Goal: Task Accomplishment & Management: Complete application form

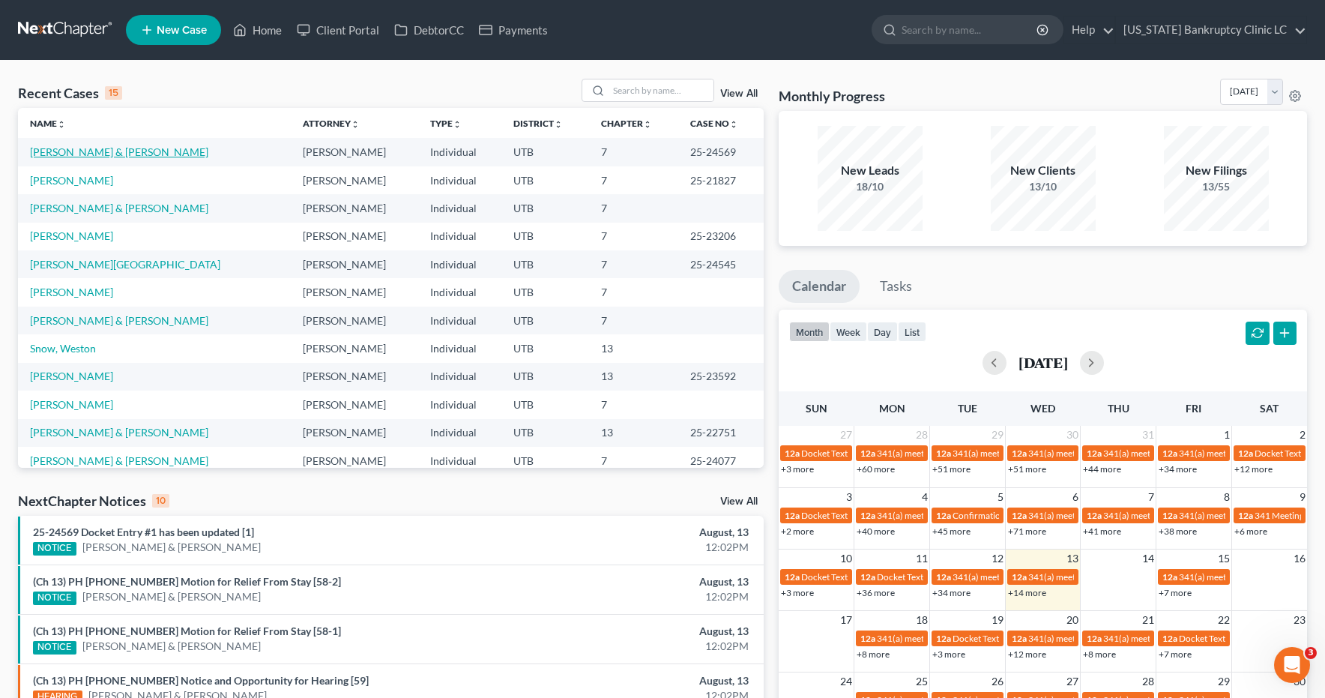
click at [87, 152] on link "[PERSON_NAME] & [PERSON_NAME]" at bounding box center [119, 151] width 178 height 13
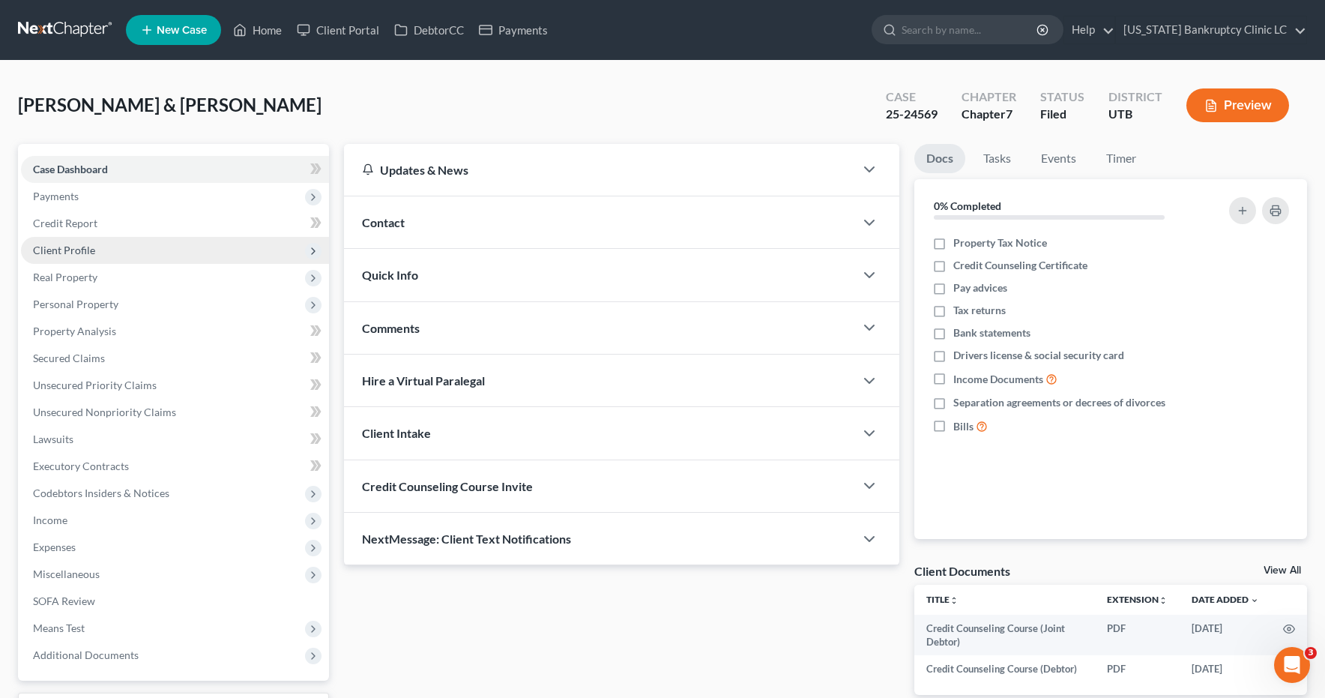
click at [82, 250] on span "Client Profile" at bounding box center [64, 250] width 62 height 13
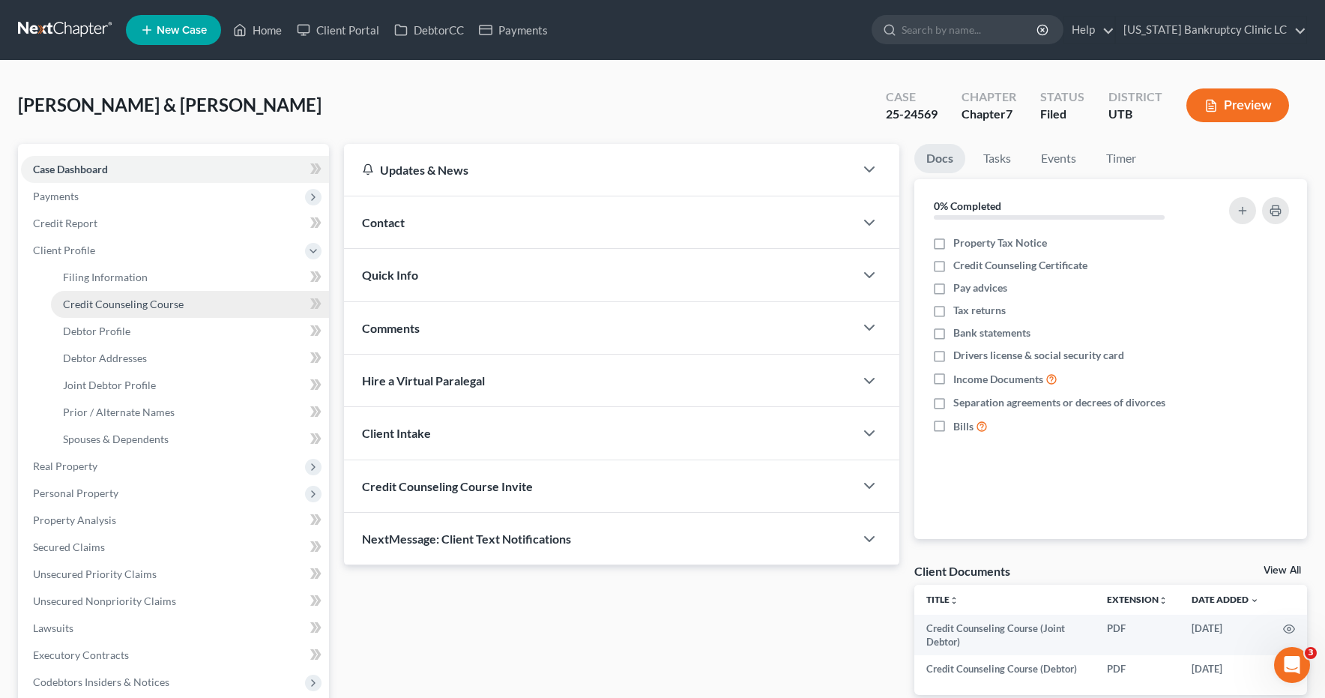
click at [115, 307] on span "Credit Counseling Course" at bounding box center [123, 303] width 121 height 13
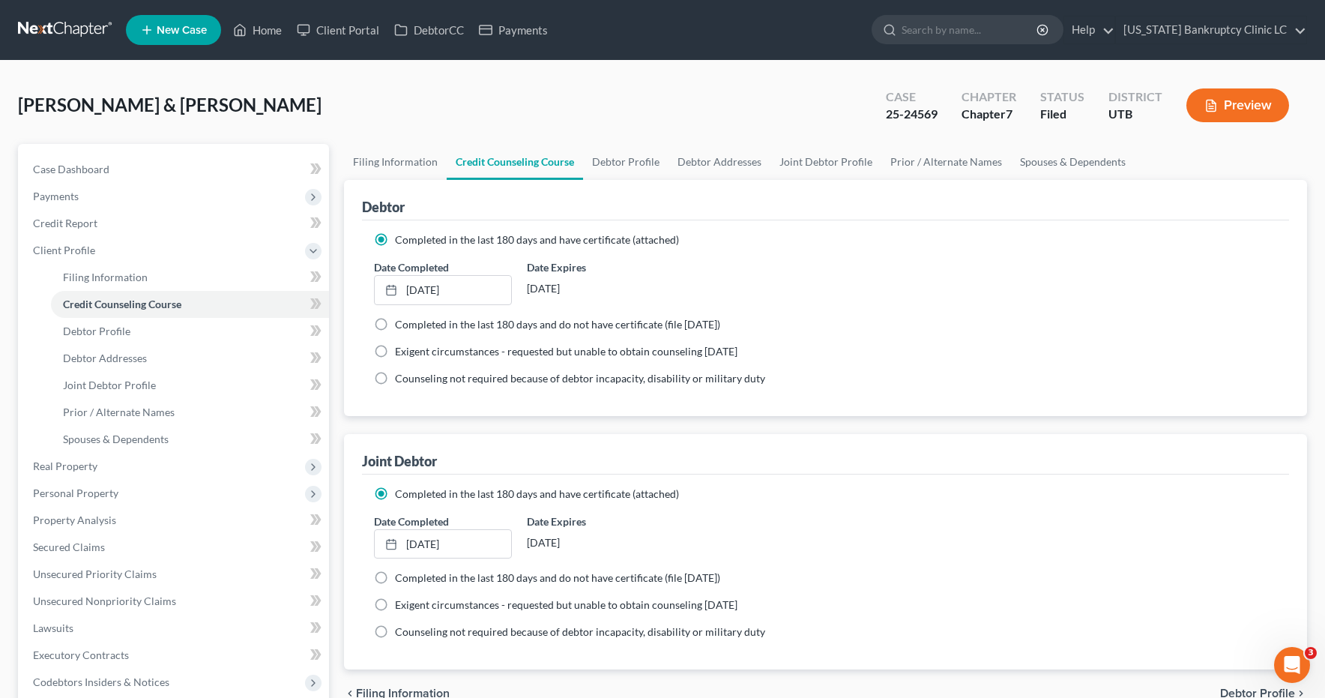
scroll to position [315, 0]
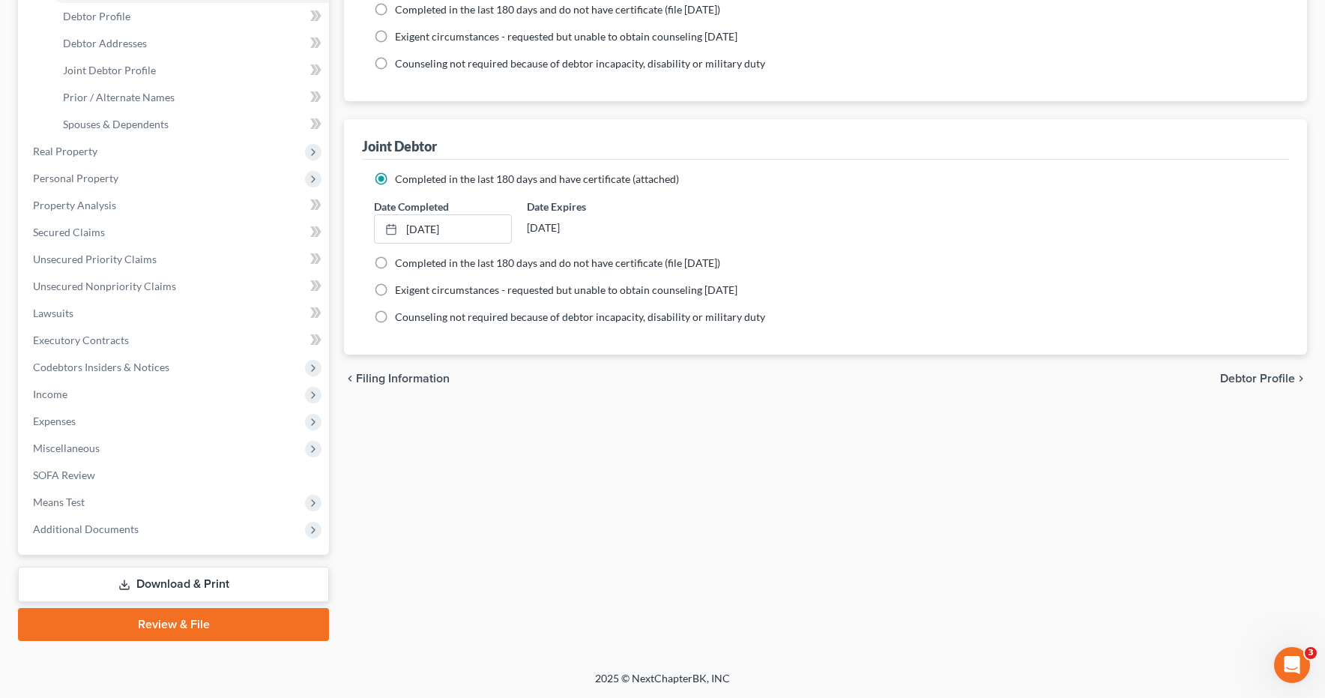
click at [151, 627] on link "Review & File" at bounding box center [173, 624] width 311 height 33
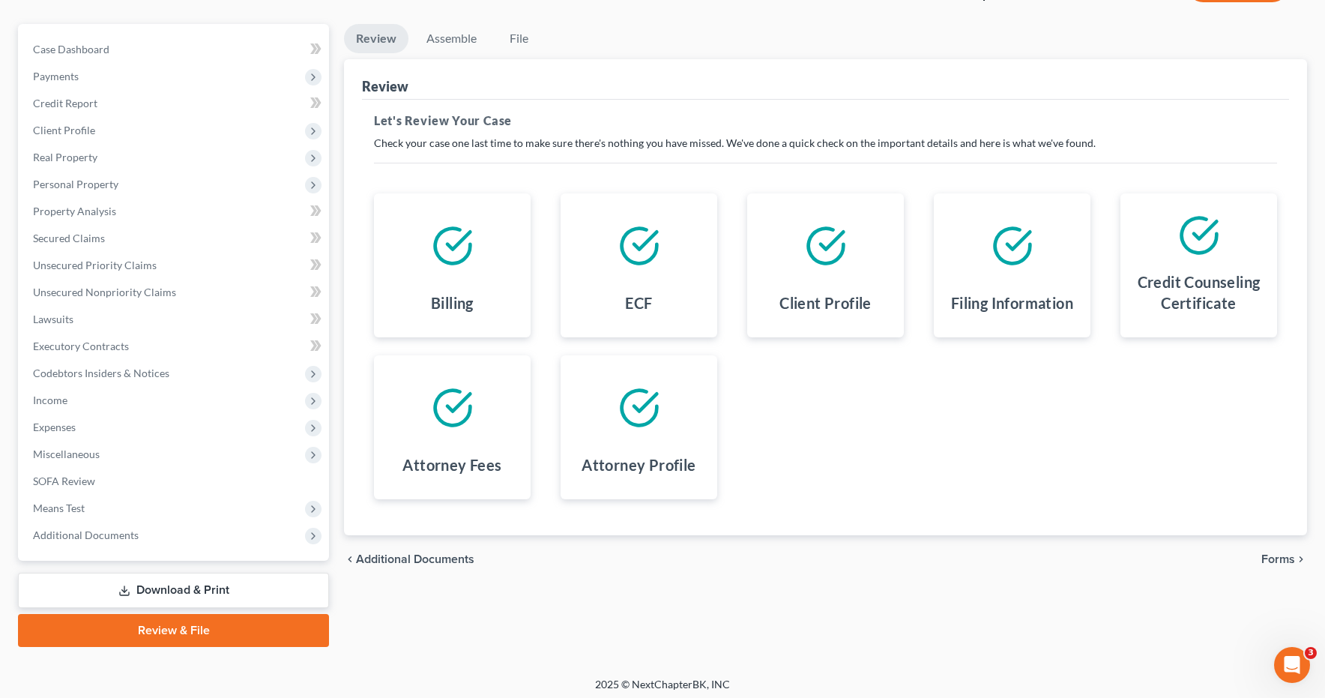
scroll to position [126, 0]
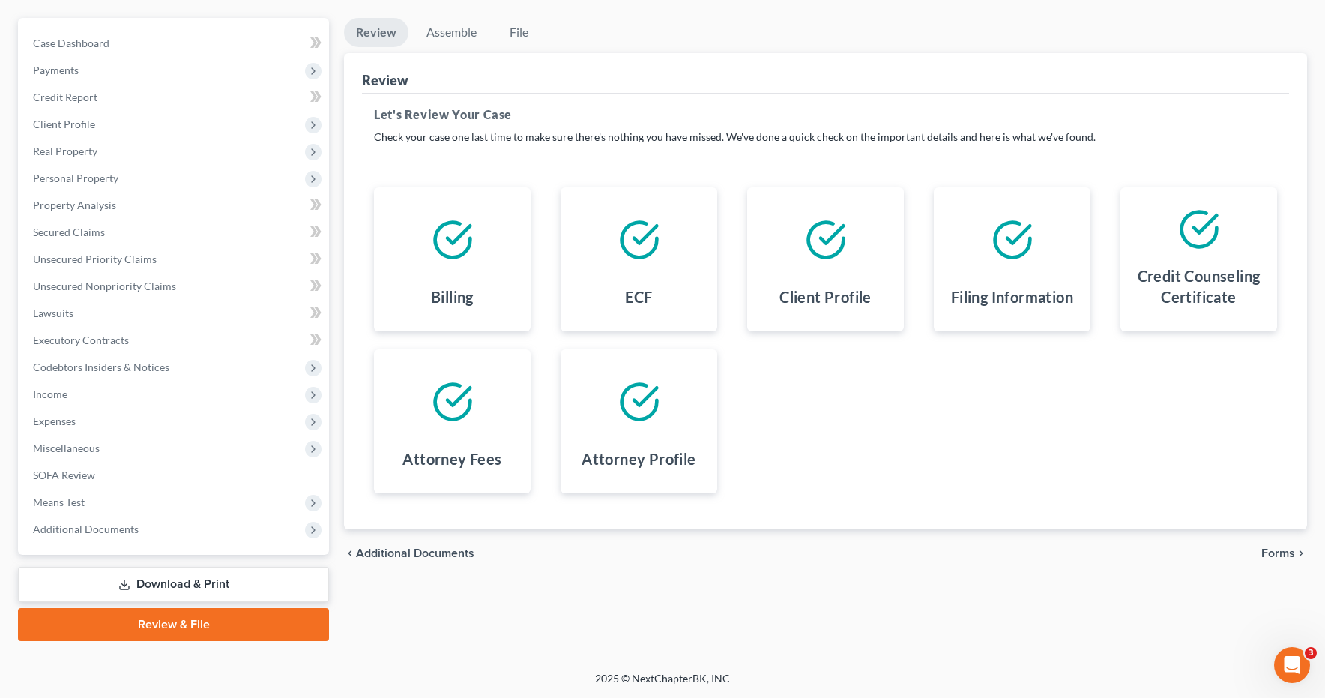
click at [1274, 555] on span "Forms" at bounding box center [1278, 553] width 34 height 12
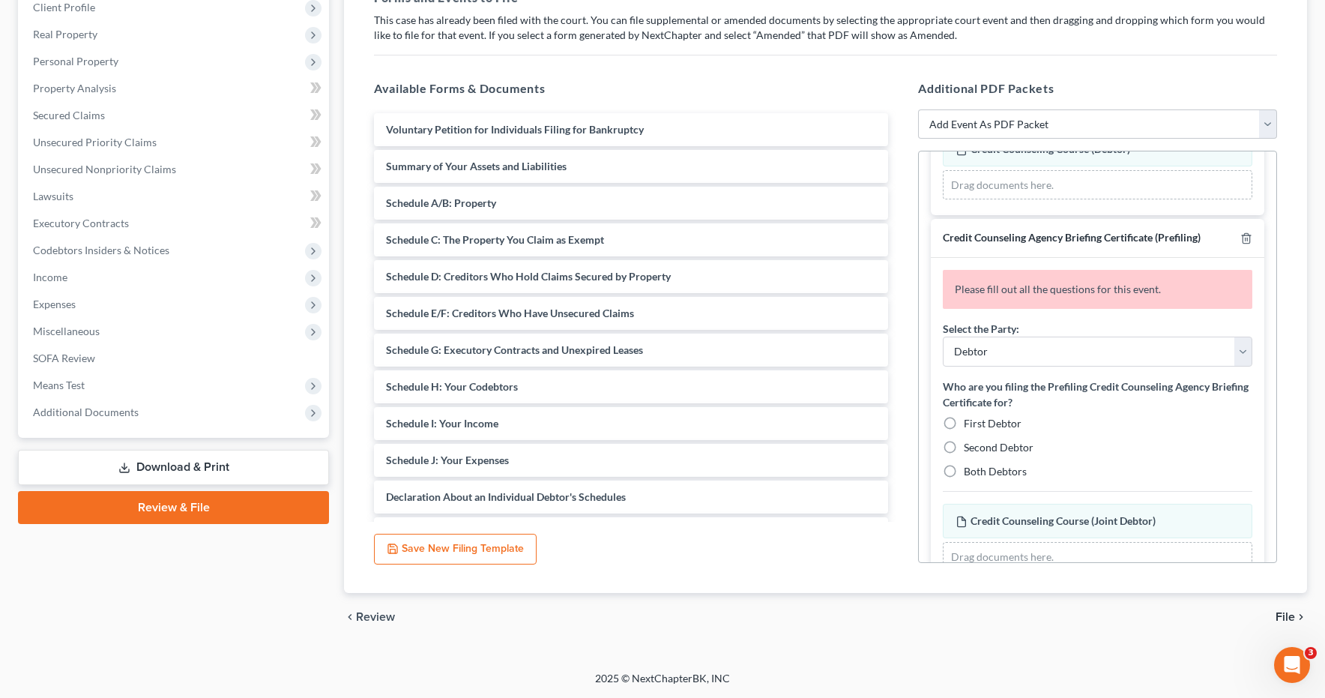
scroll to position [353, 0]
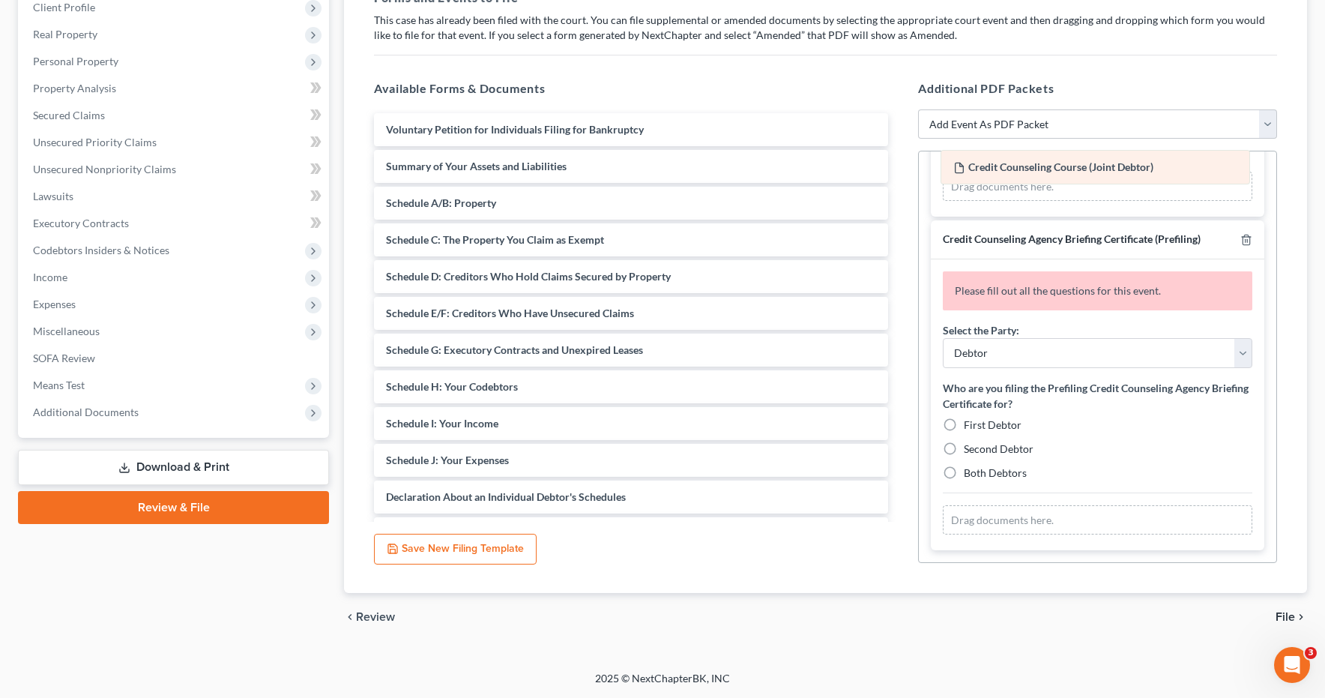
drag, startPoint x: 1051, startPoint y: 489, endPoint x: 1049, endPoint y: 173, distance: 316.2
click at [1049, 505] on div "Credit Counseling Course (Joint Debtor) Amended Credit Counseling Course (Joint…" at bounding box center [1097, 520] width 309 height 30
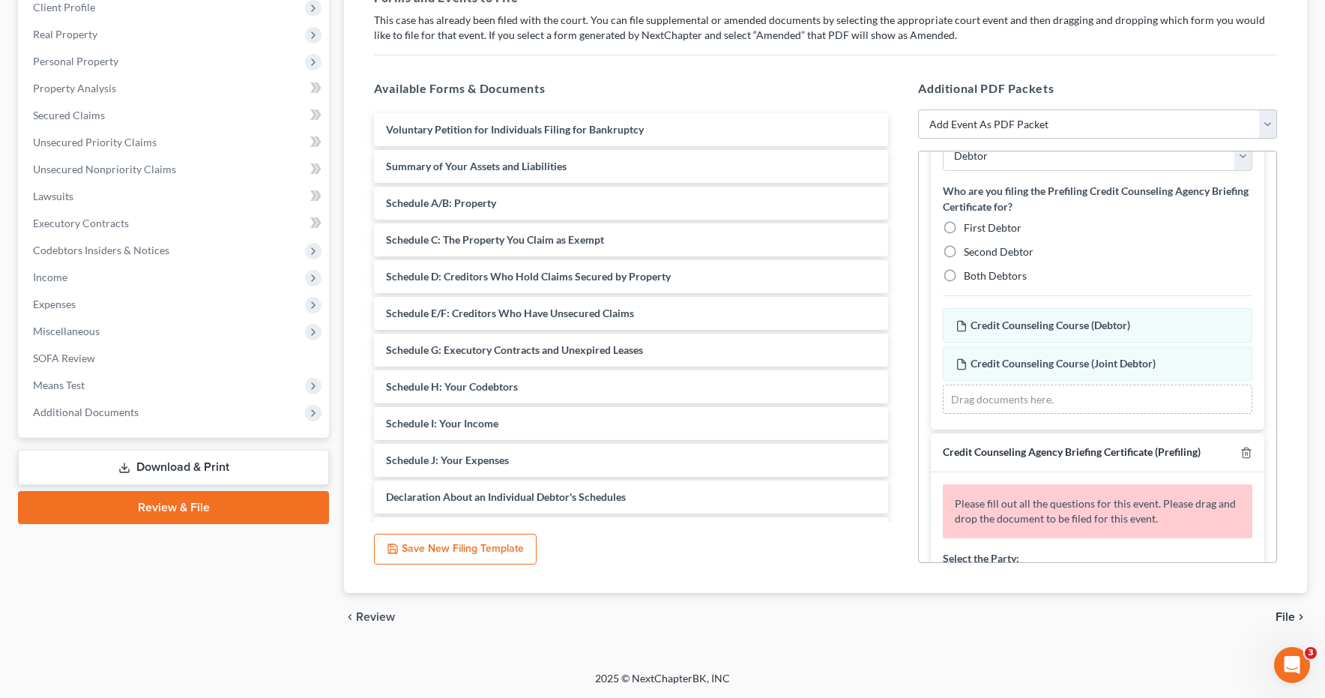
scroll to position [0, 0]
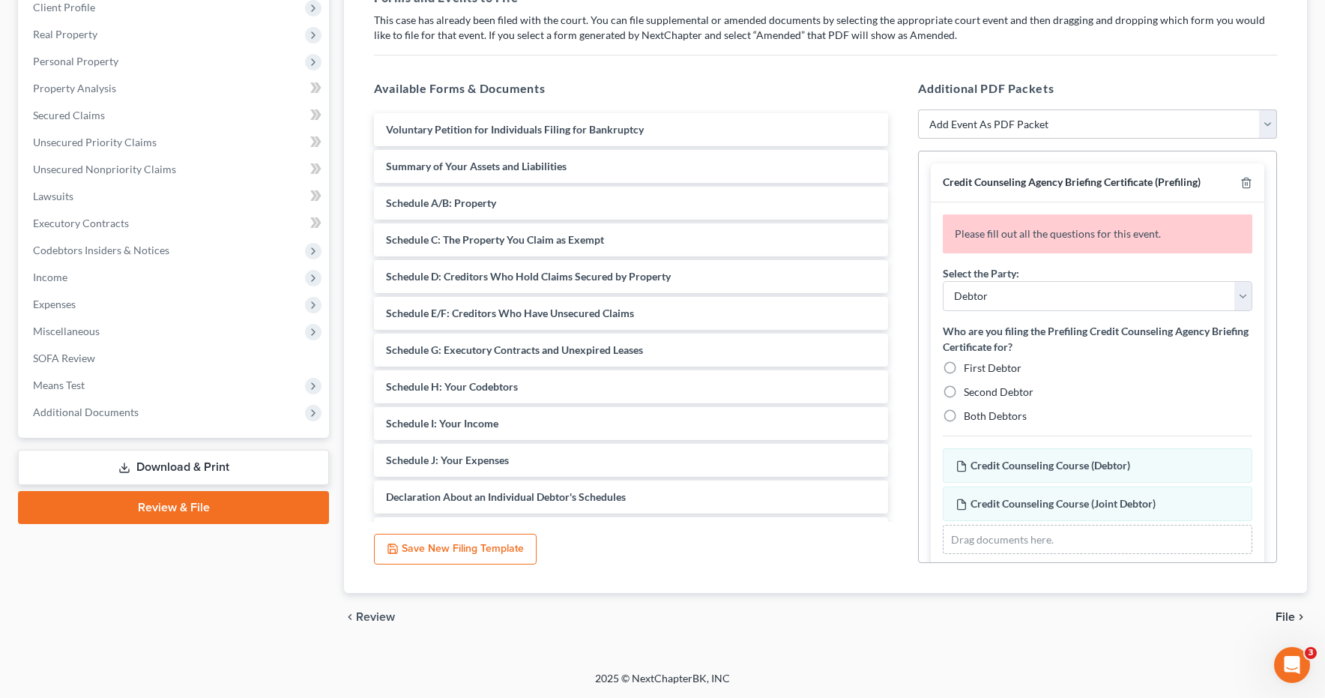
click at [964, 415] on label "Both Debtors" at bounding box center [995, 415] width 63 height 15
click at [970, 415] on input "Both Debtors" at bounding box center [975, 413] width 10 height 10
radio input "true"
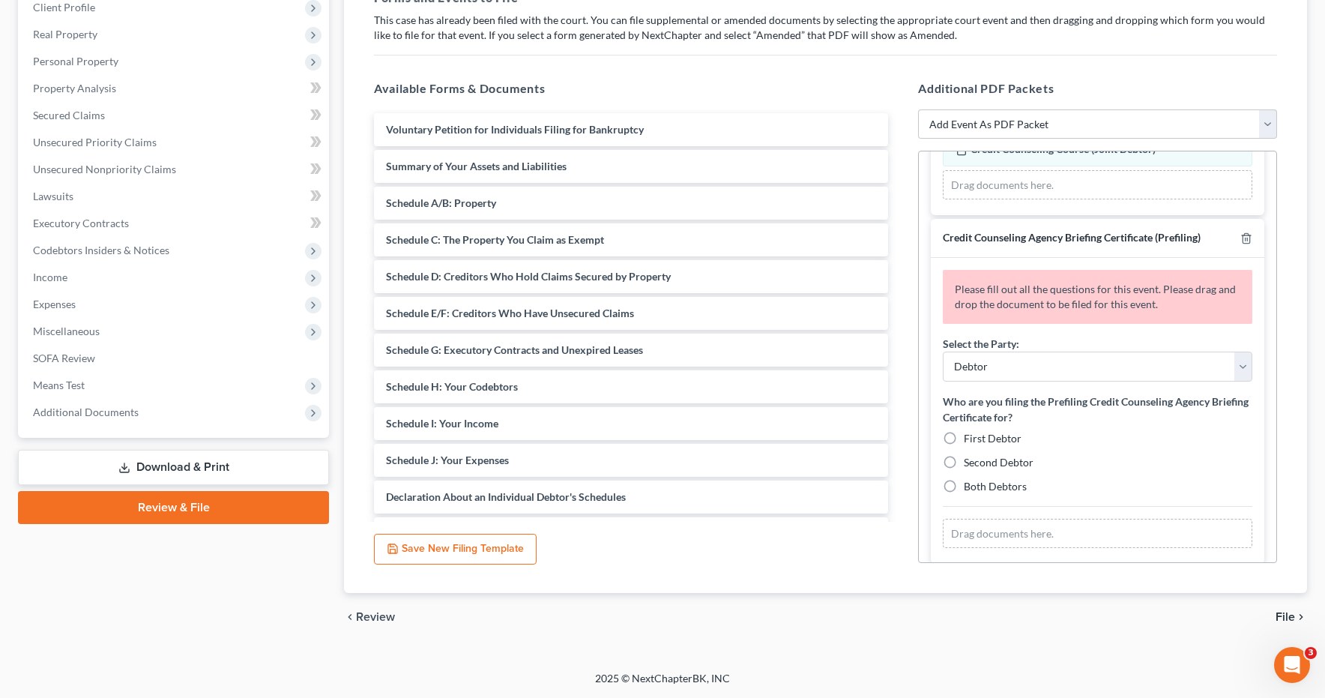
scroll to position [317, 0]
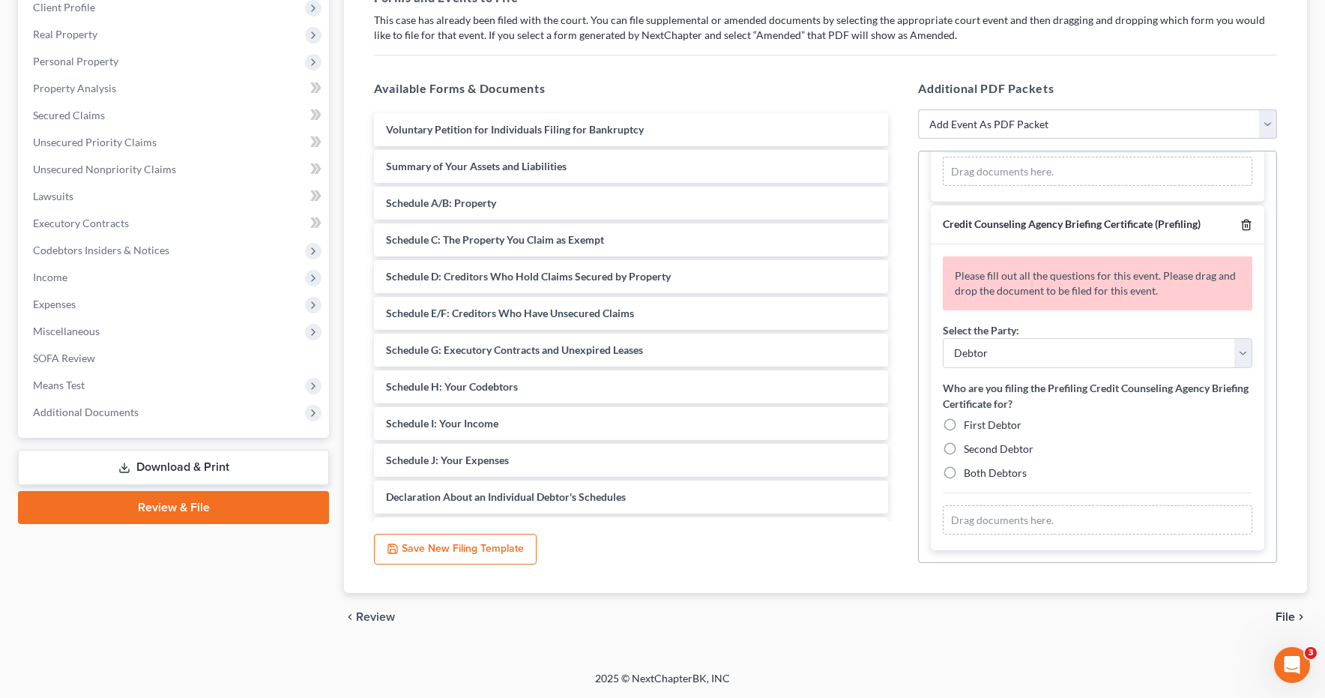
click at [1245, 227] on line "button" at bounding box center [1245, 226] width 0 height 3
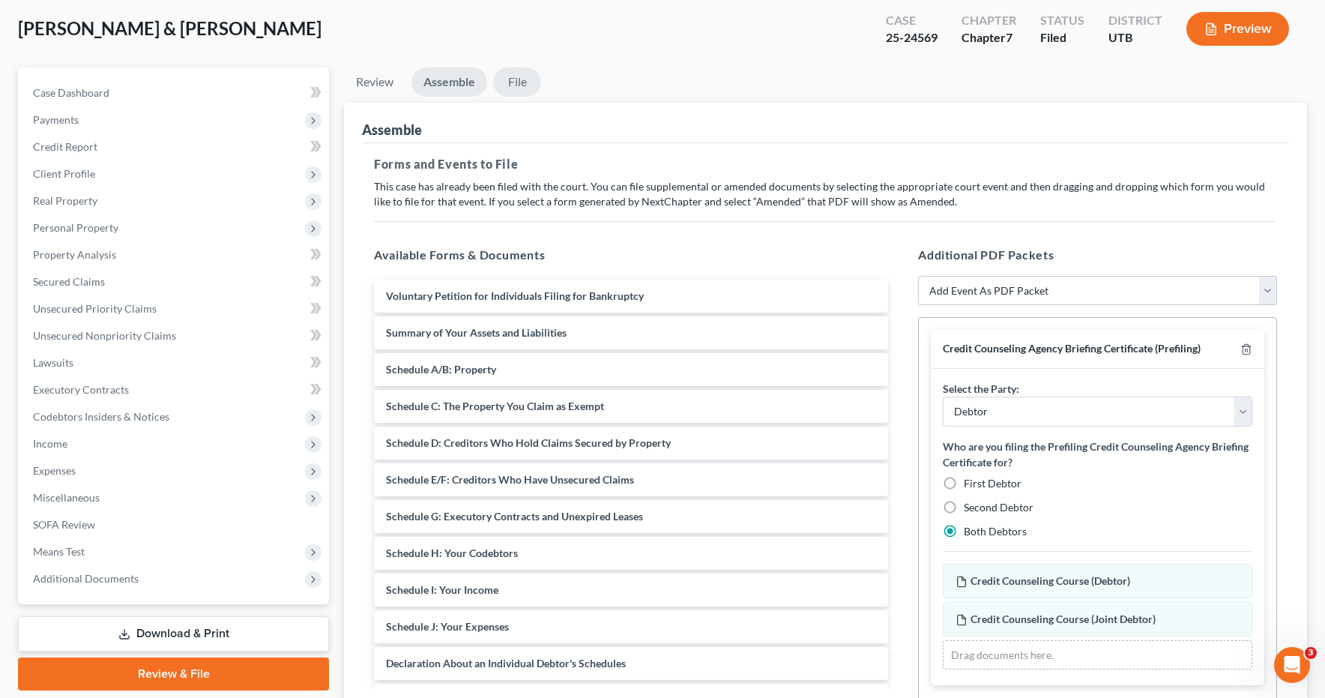
scroll to position [79, 0]
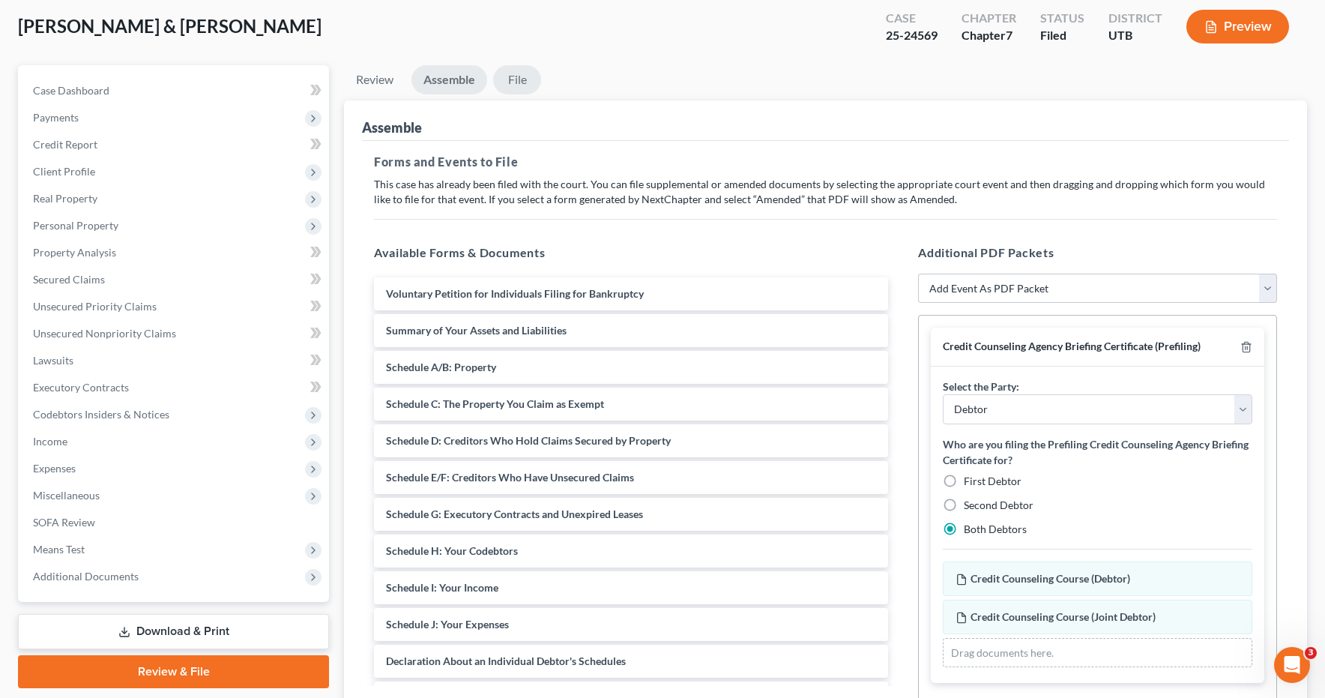
click at [519, 78] on link "File" at bounding box center [517, 79] width 48 height 29
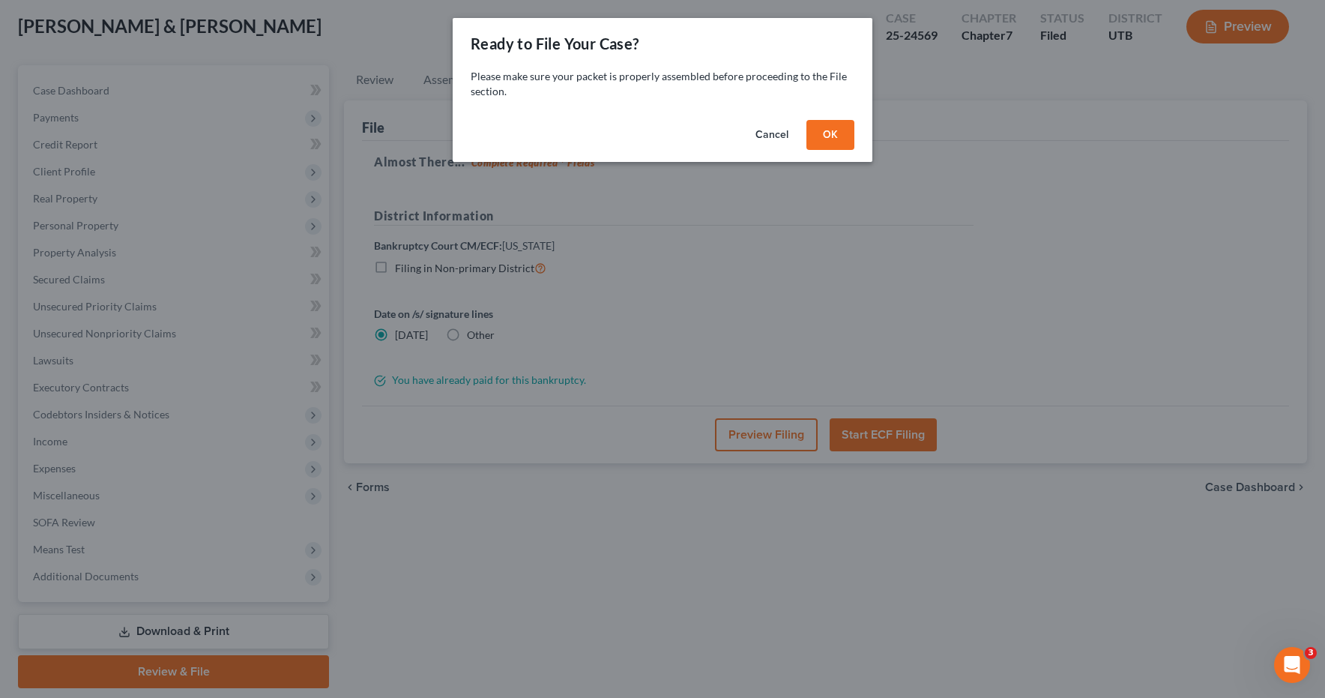
click at [769, 137] on button "Cancel" at bounding box center [771, 135] width 57 height 30
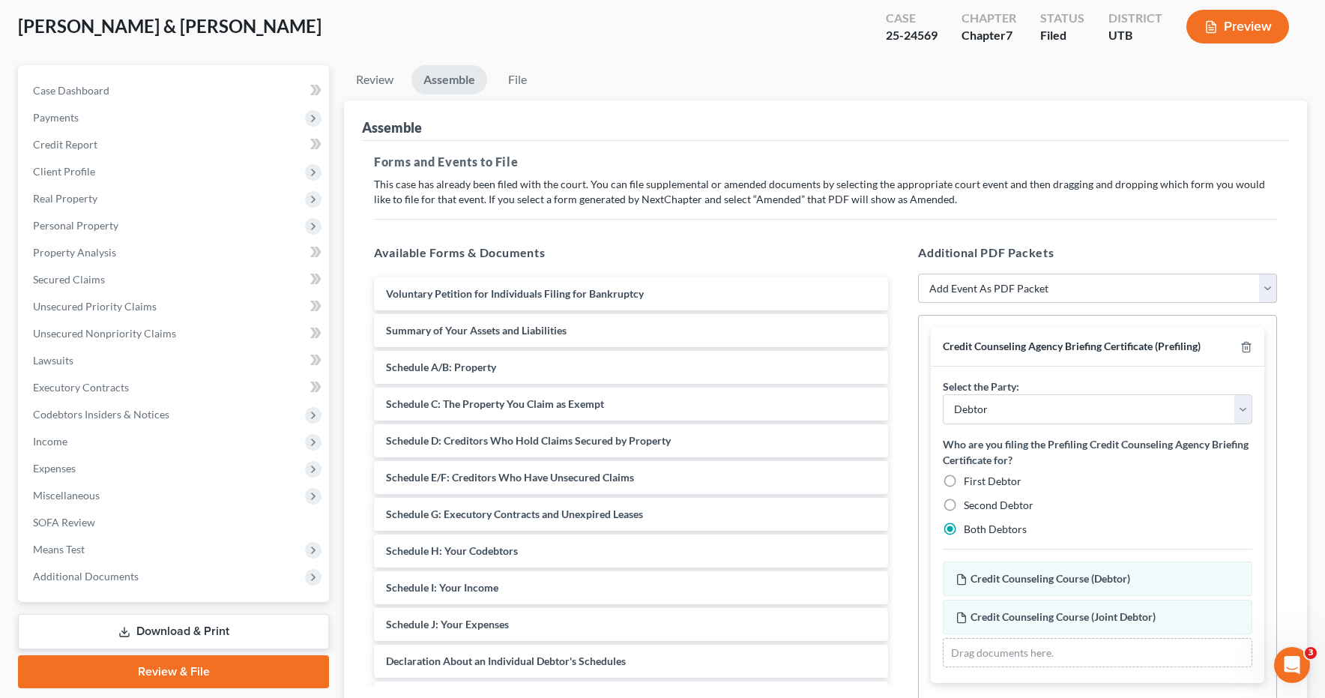
click at [1268, 288] on select "Add Event As PDF Packet Affidavit/Declaration Amended Document Amended Schedule…" at bounding box center [1097, 288] width 359 height 30
click at [382, 84] on link "Review" at bounding box center [374, 79] width 61 height 29
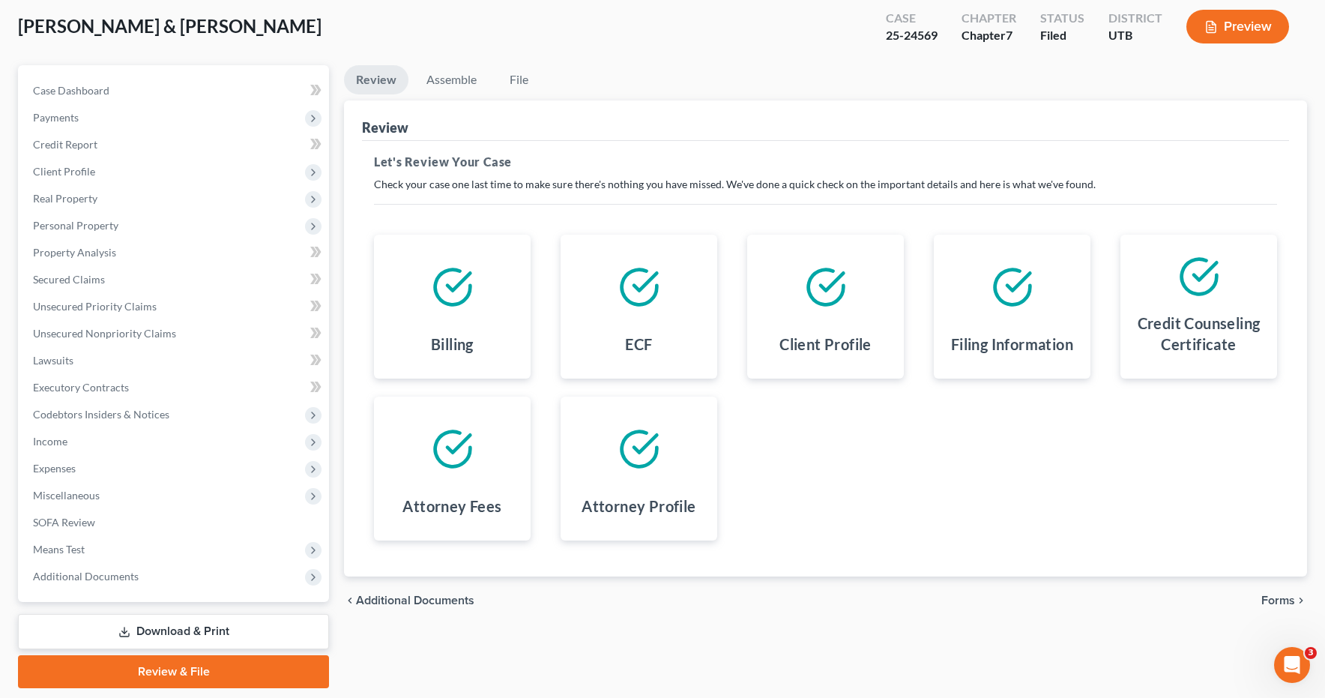
click at [1285, 596] on span "Forms" at bounding box center [1278, 600] width 34 height 12
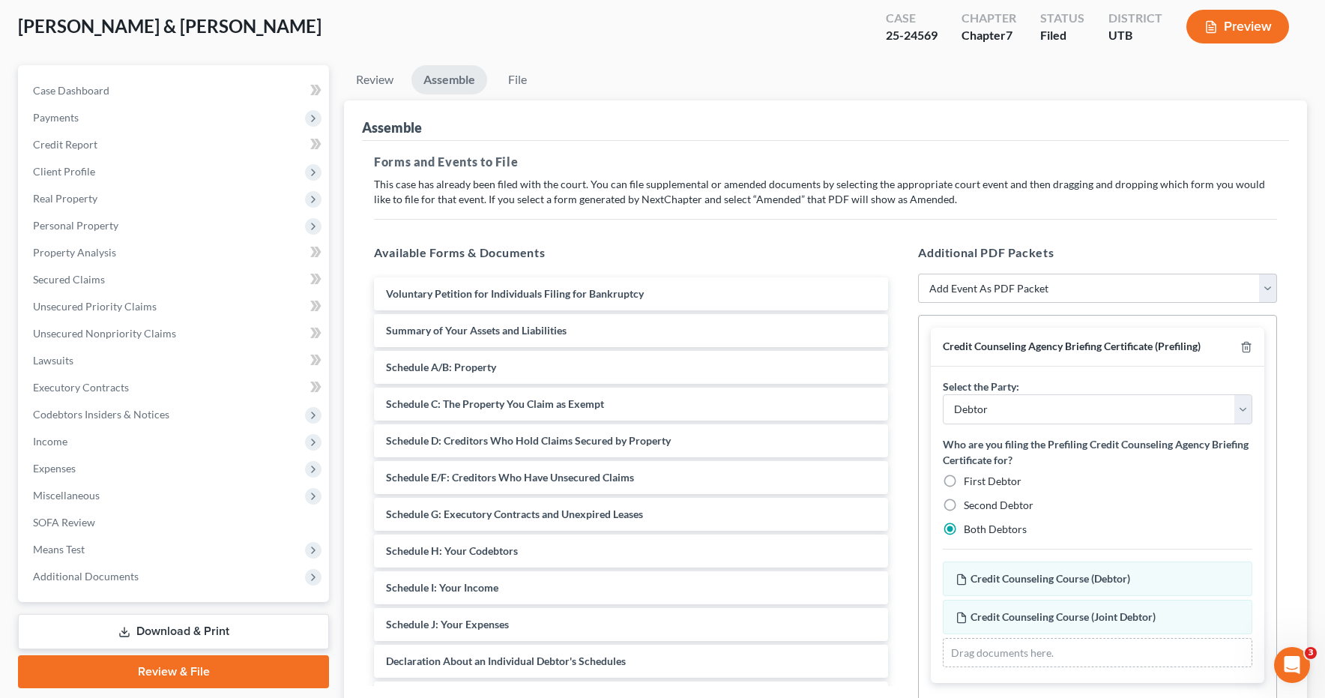
scroll to position [223, 0]
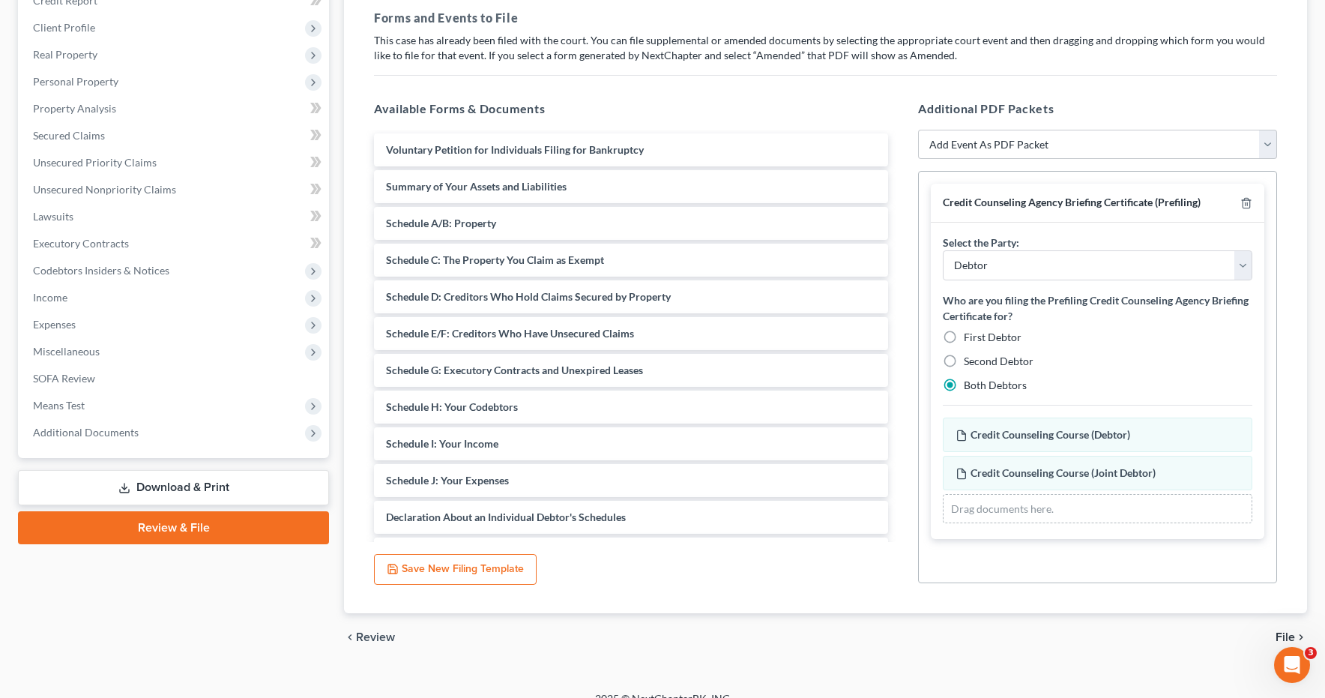
click at [1286, 635] on span "File" at bounding box center [1284, 637] width 19 height 12
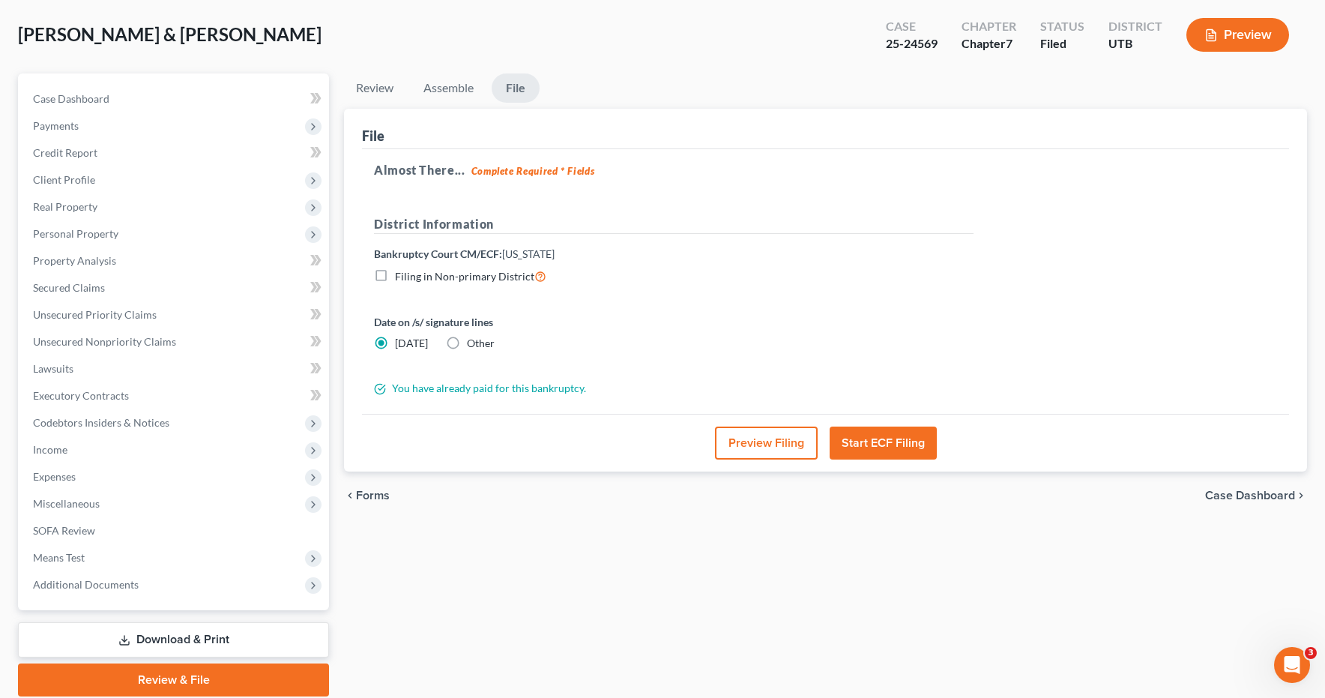
scroll to position [0, 0]
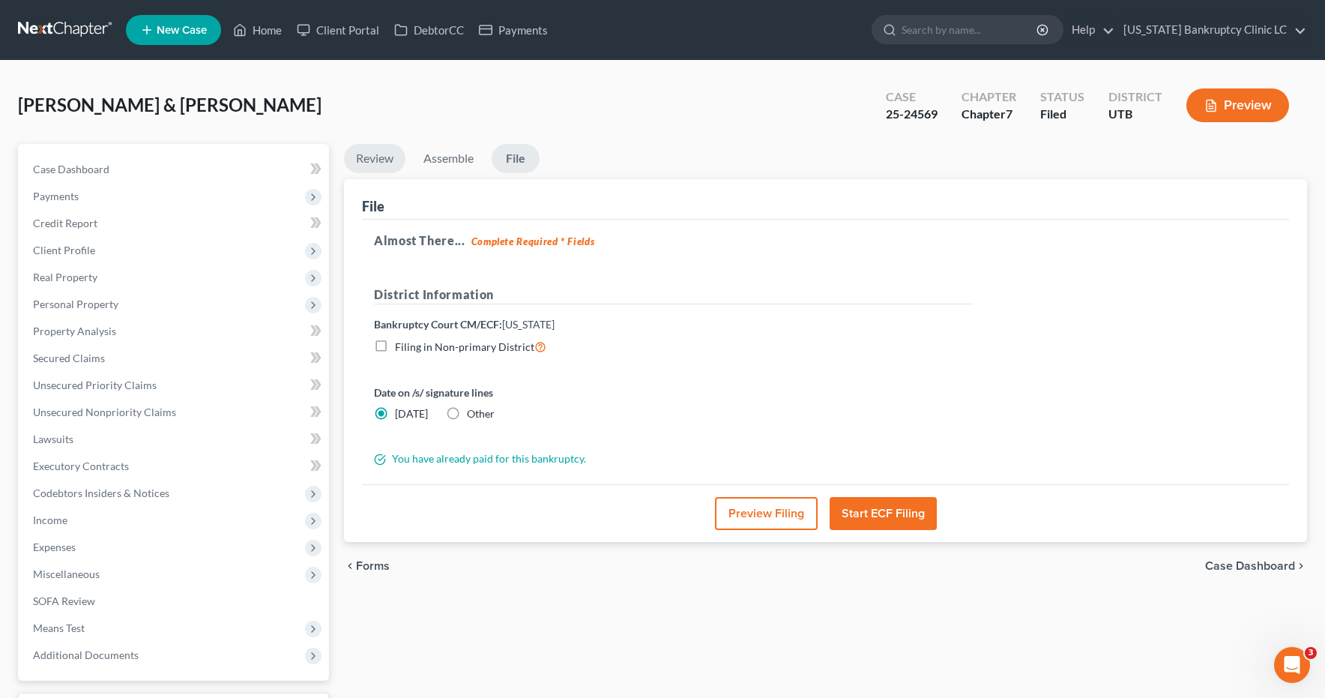
click at [365, 158] on link "Review" at bounding box center [374, 158] width 61 height 29
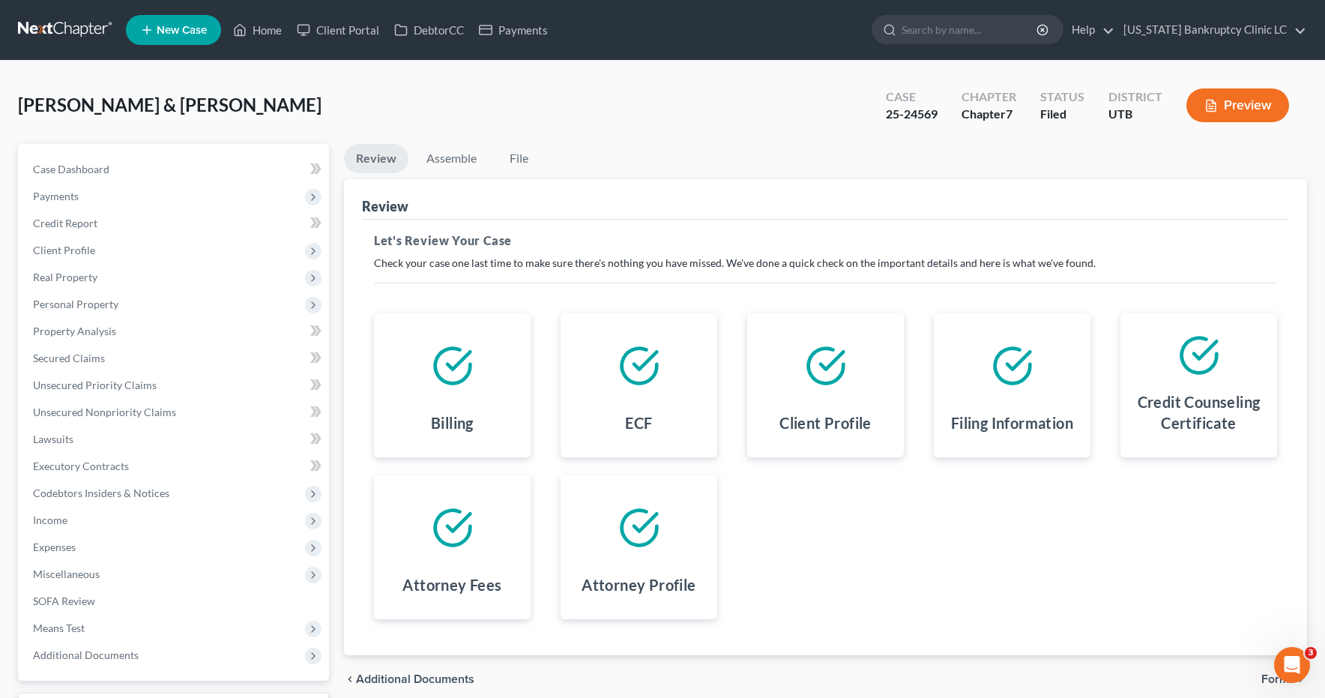
click at [38, 32] on link at bounding box center [66, 29] width 96 height 27
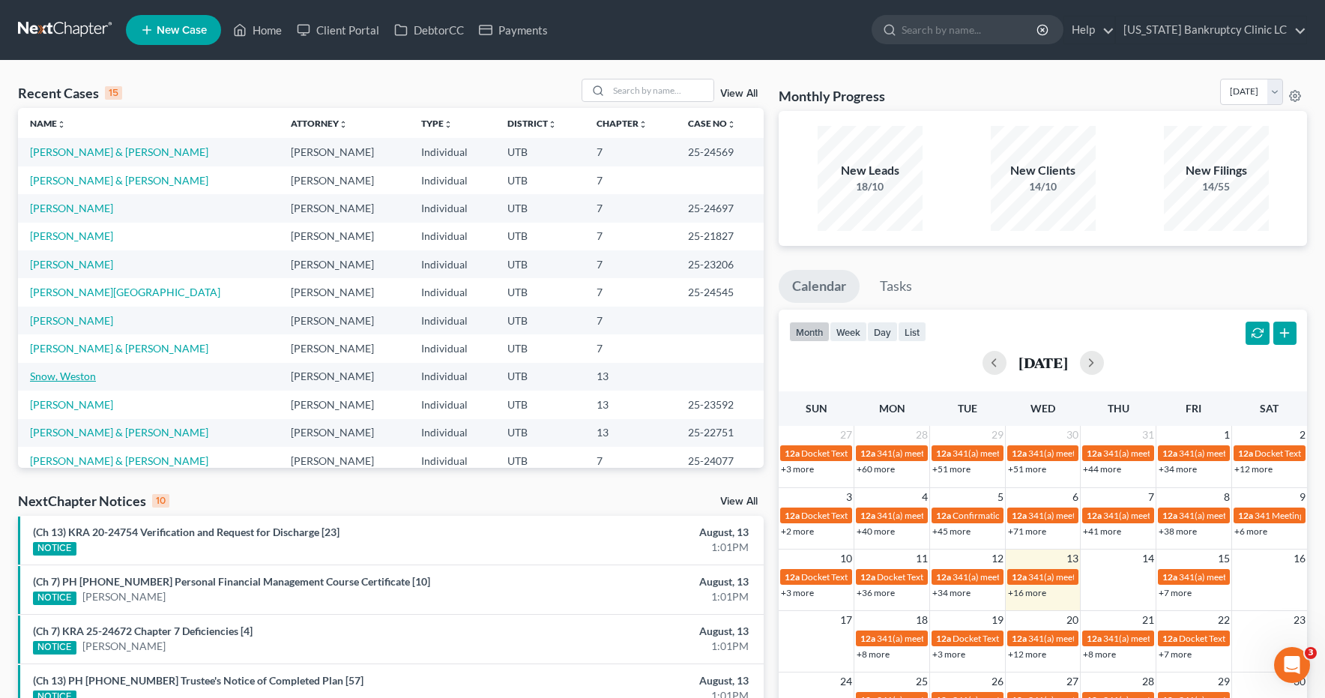
click at [56, 381] on link "Snow, Weston" at bounding box center [63, 375] width 66 height 13
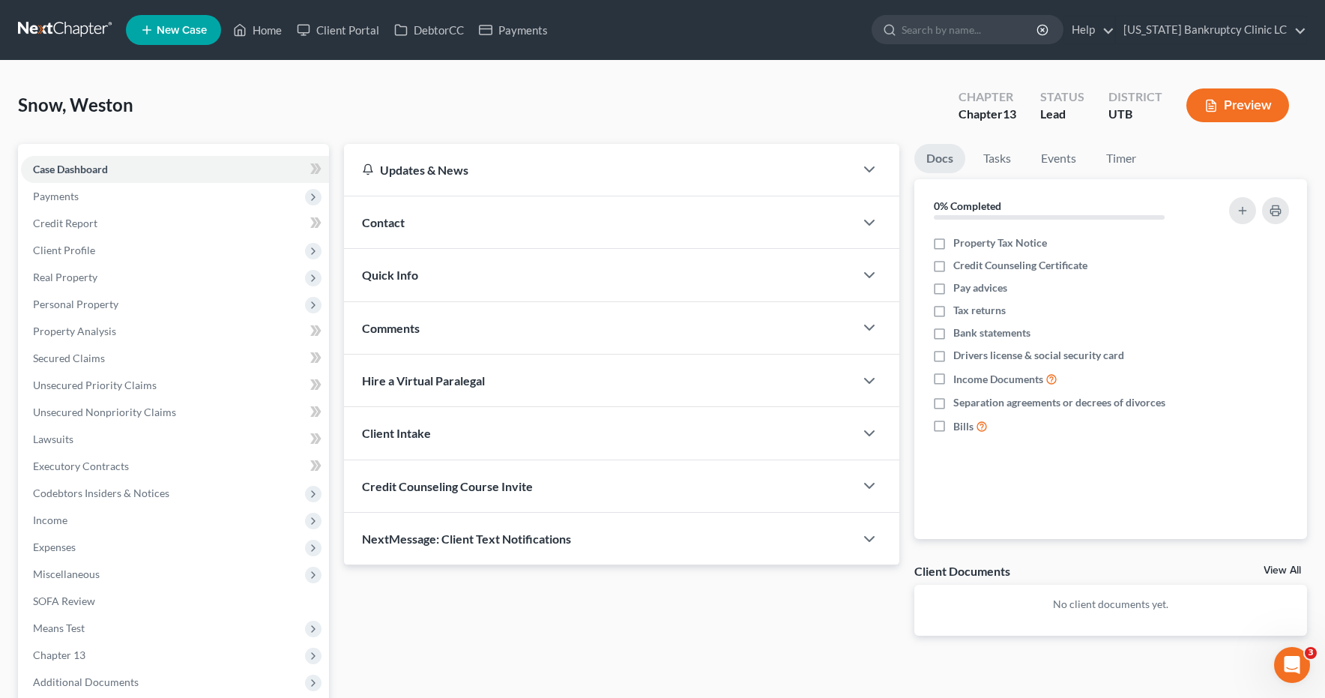
scroll to position [153, 0]
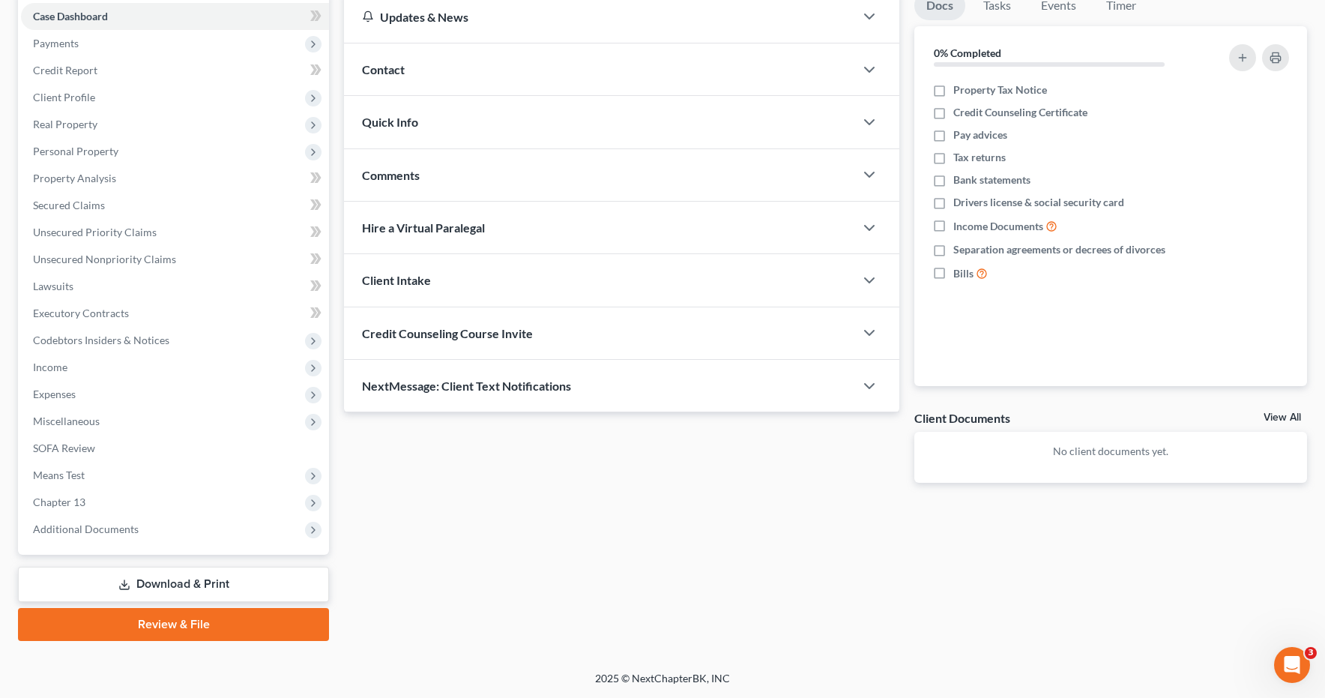
click at [151, 621] on link "Review & File" at bounding box center [173, 624] width 311 height 33
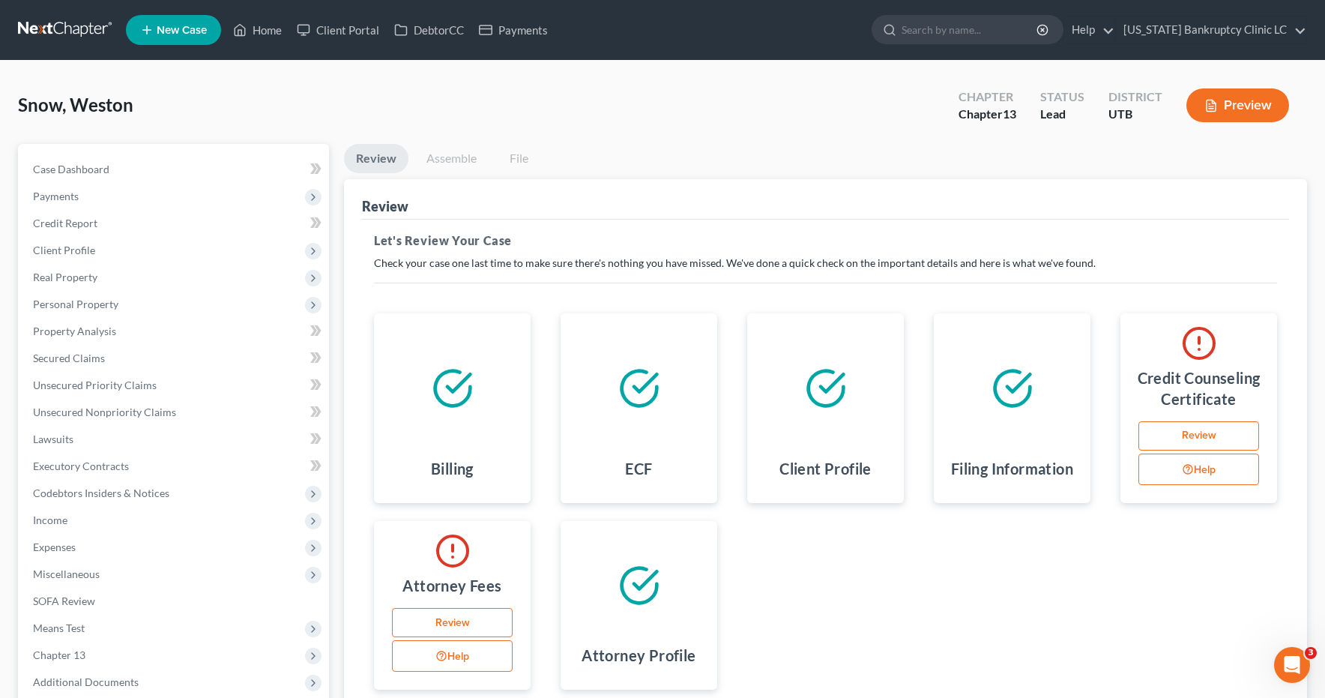
click at [55, 22] on link at bounding box center [66, 29] width 96 height 27
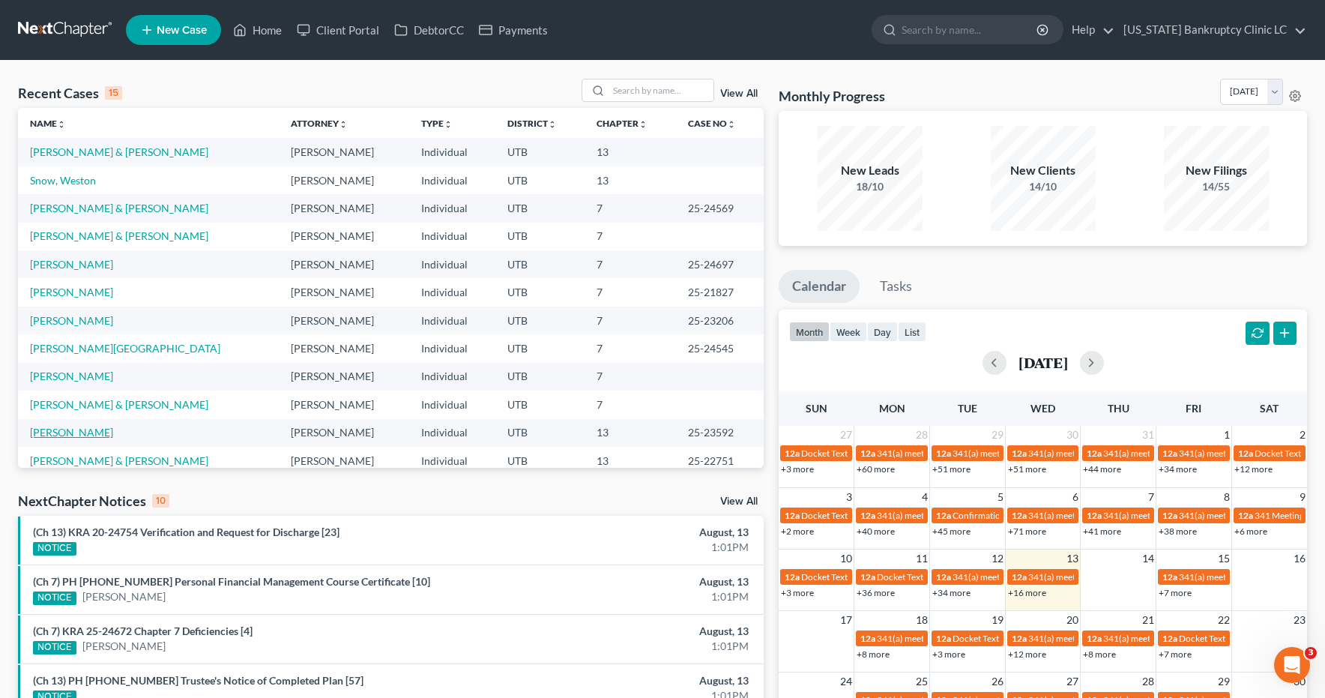
click at [72, 433] on link "[PERSON_NAME]" at bounding box center [71, 432] width 83 height 13
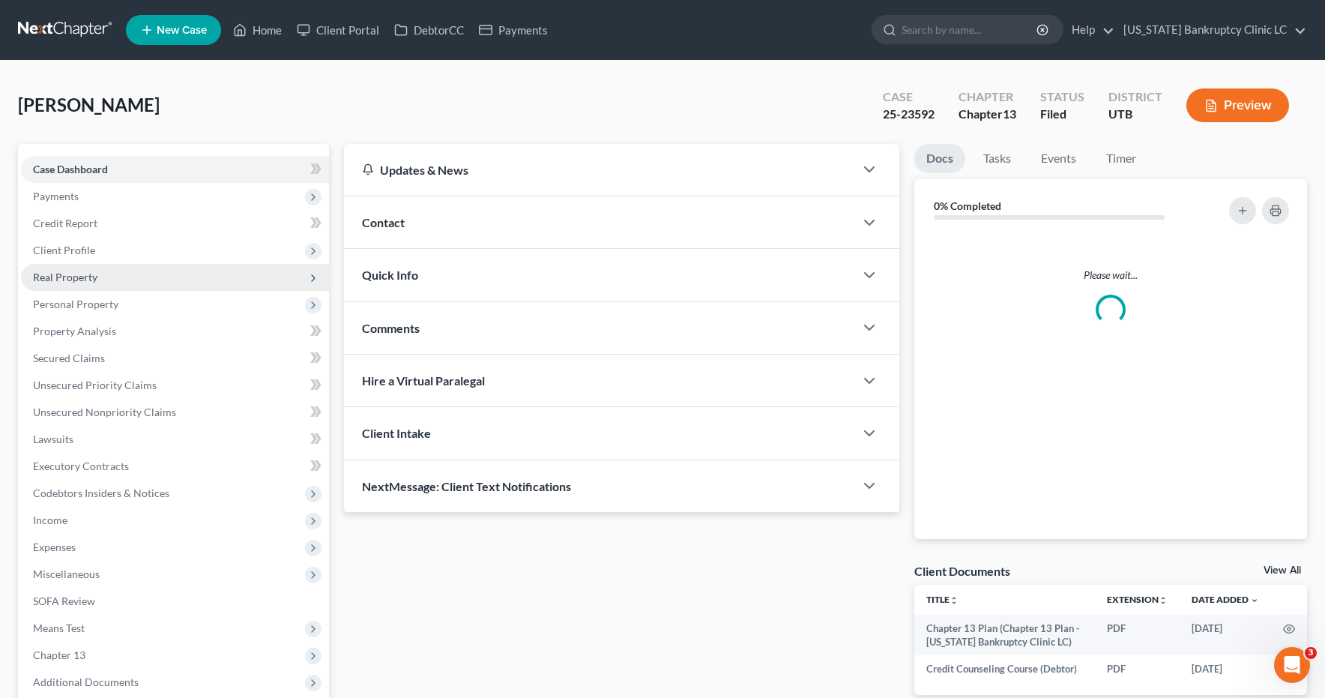
scroll to position [153, 0]
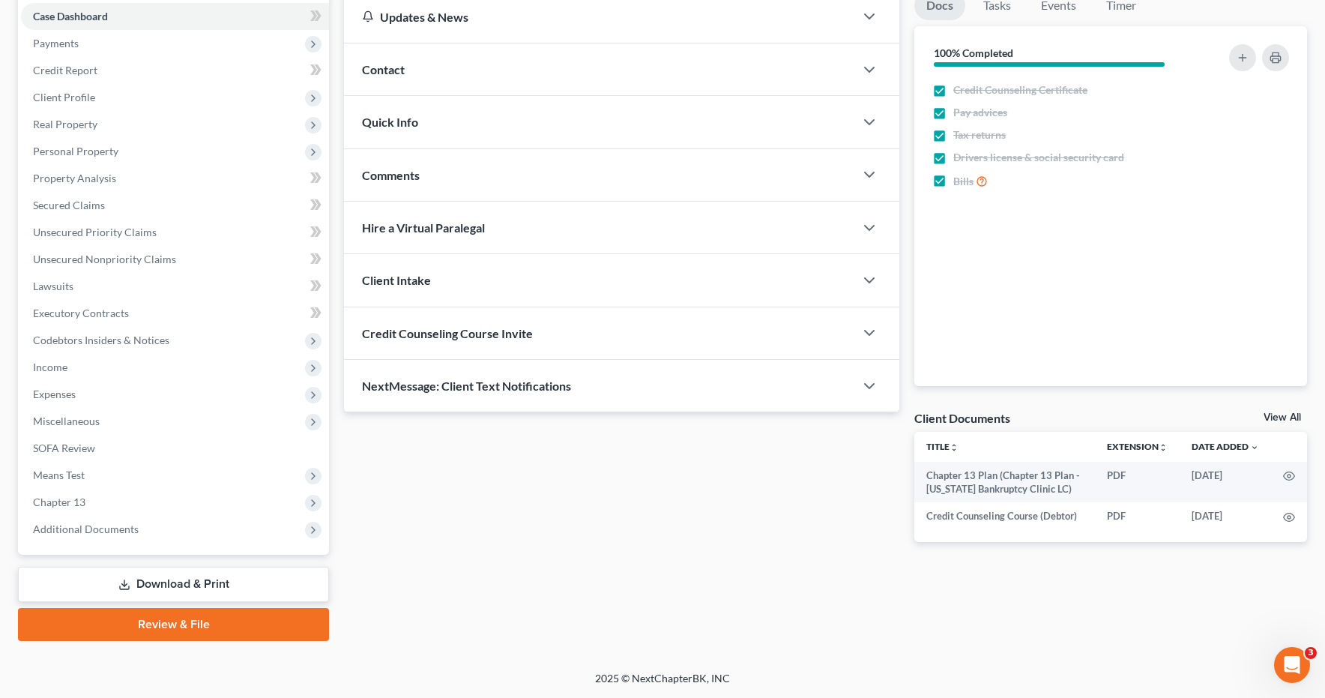
click at [130, 627] on link "Review & File" at bounding box center [173, 624] width 311 height 33
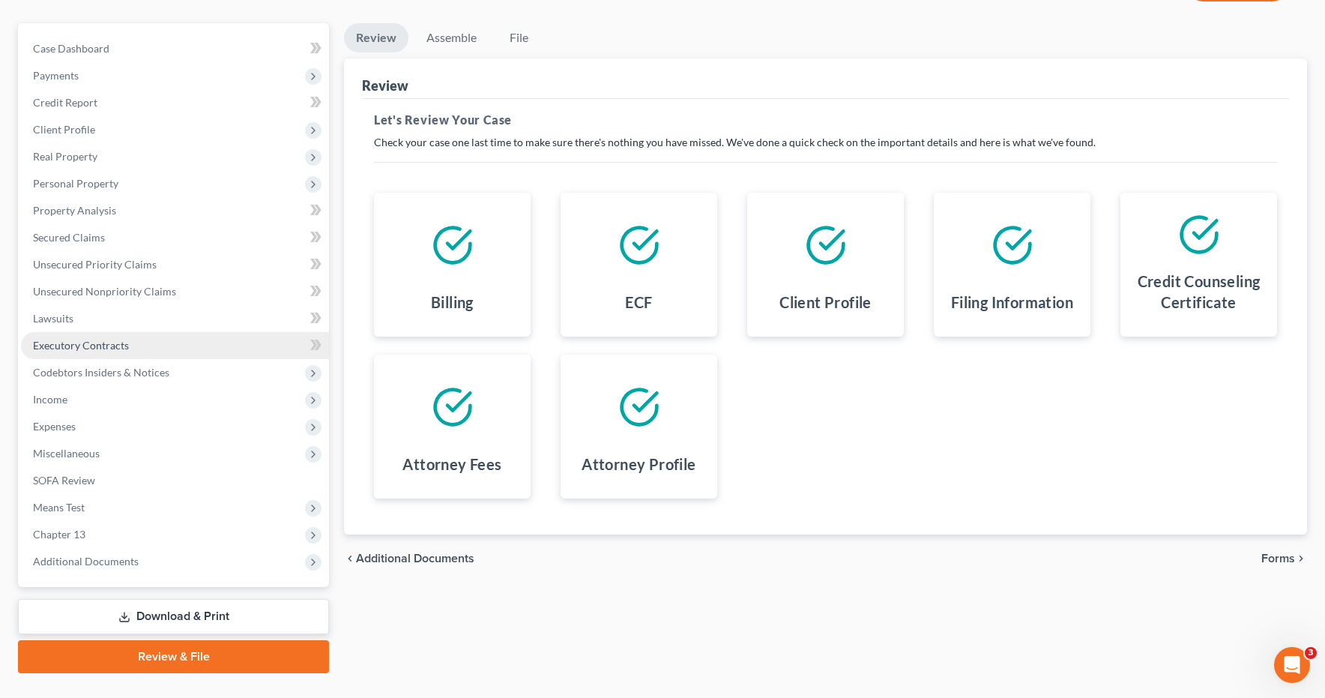
scroll to position [153, 0]
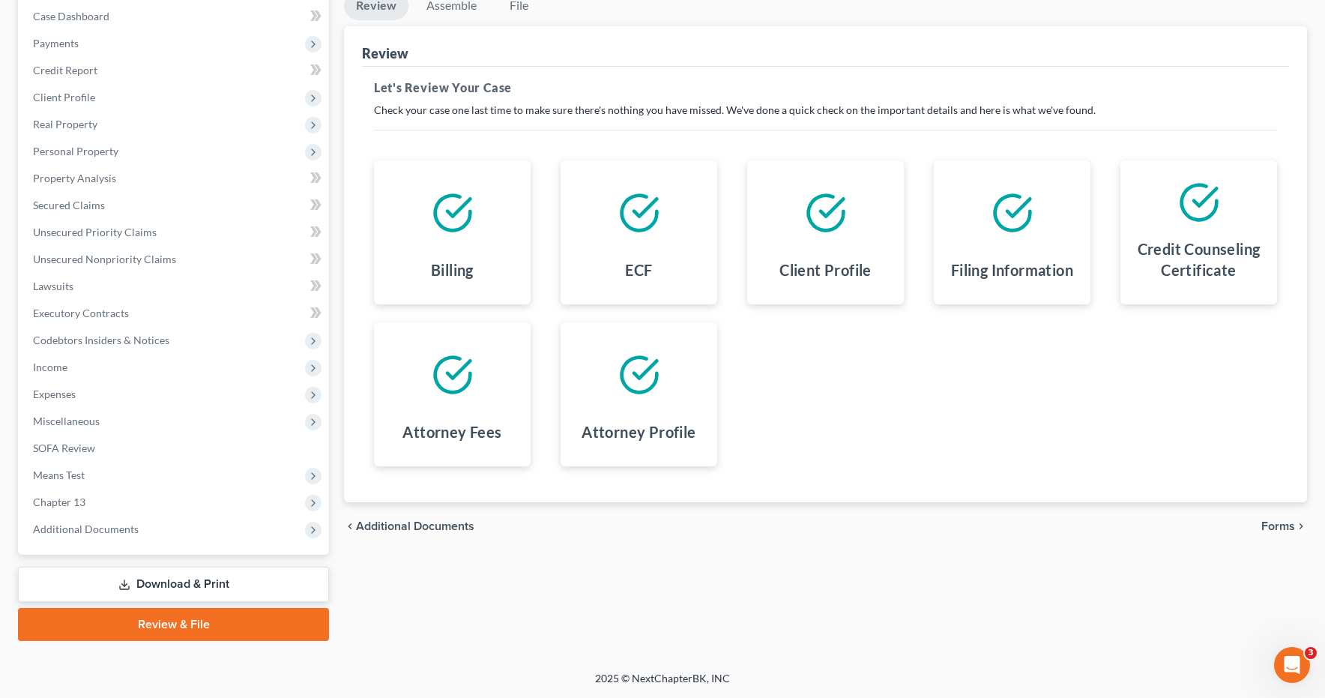
click at [1284, 526] on span "Forms" at bounding box center [1278, 526] width 34 height 12
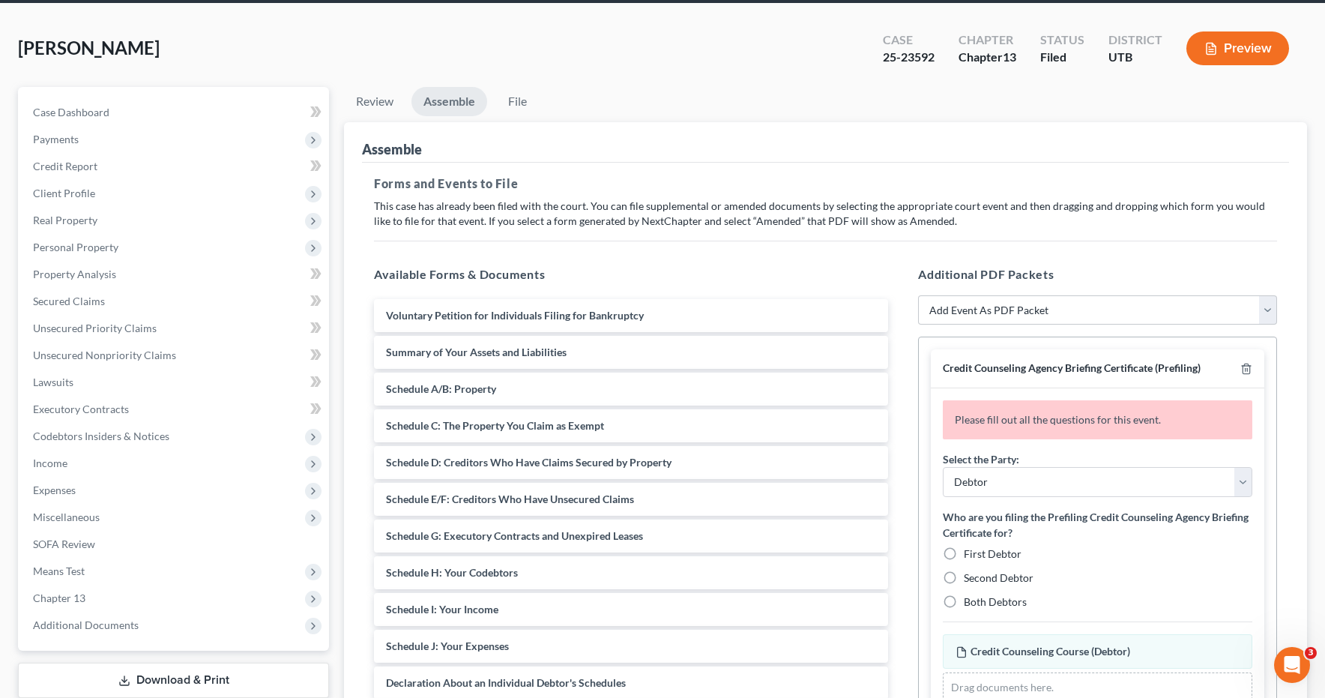
scroll to position [0, 0]
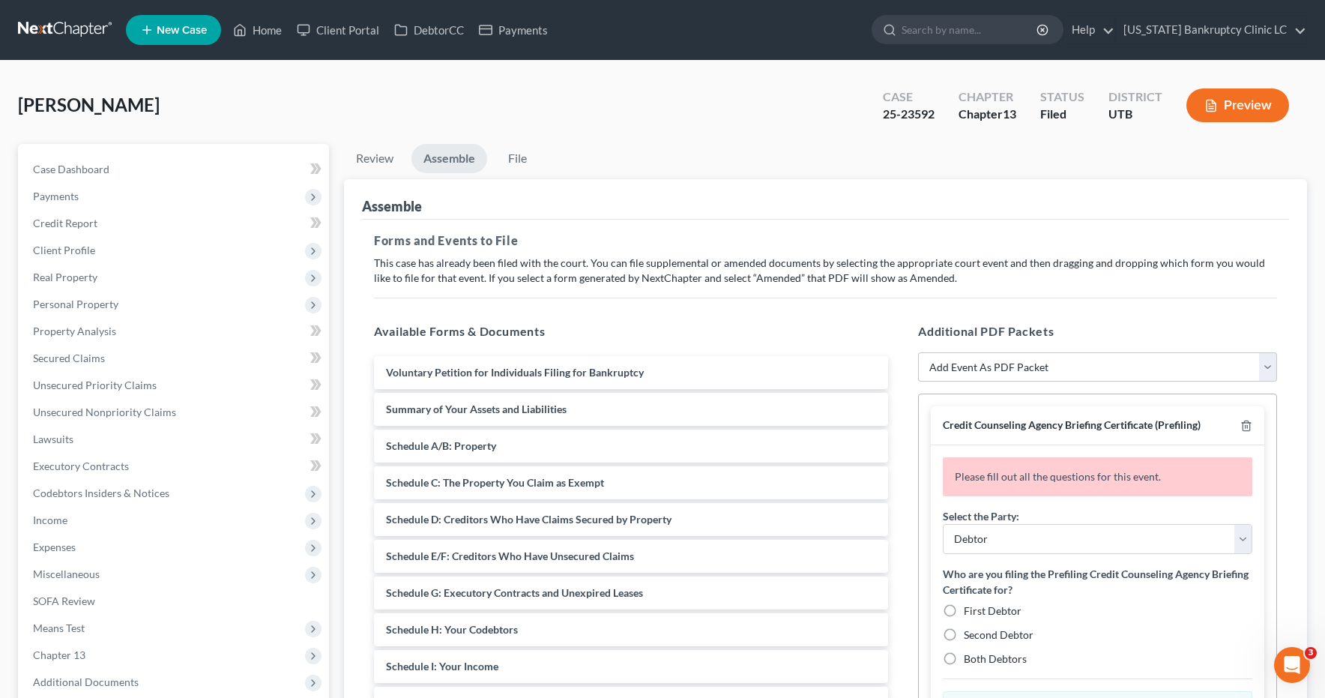
click at [55, 30] on link at bounding box center [66, 29] width 96 height 27
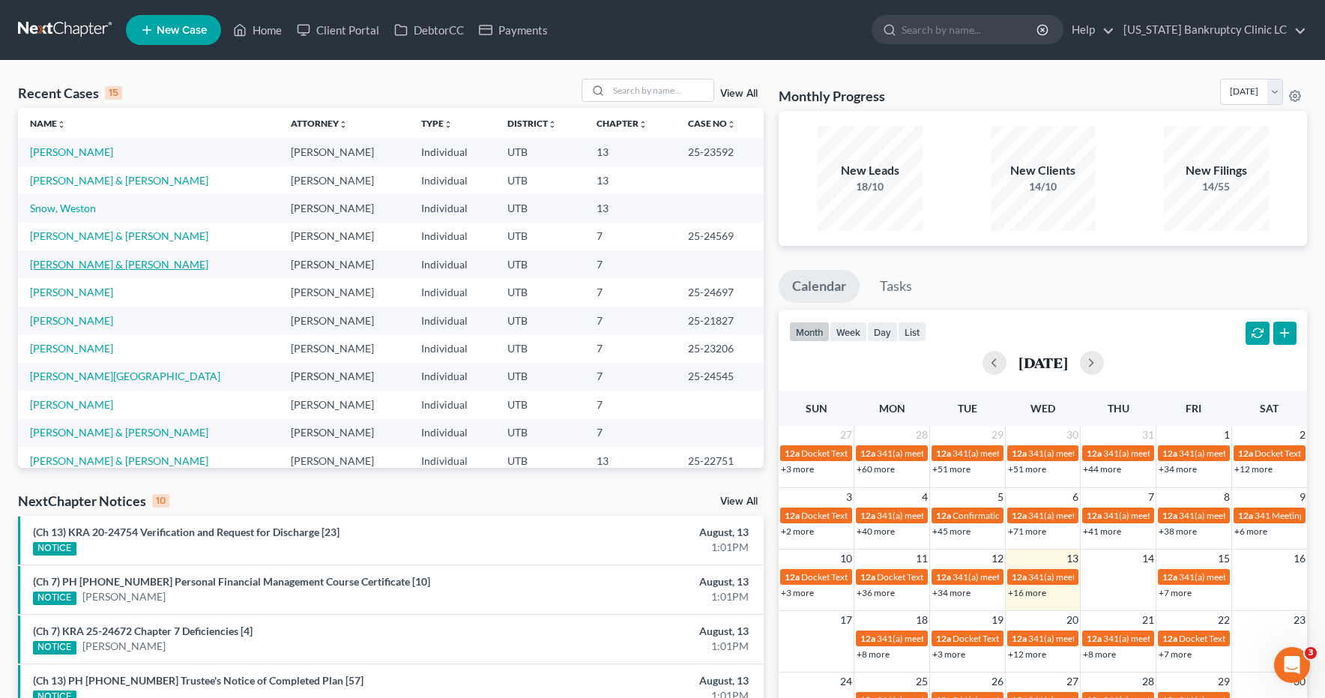
click at [105, 268] on link "[PERSON_NAME] & [PERSON_NAME]" at bounding box center [119, 264] width 178 height 13
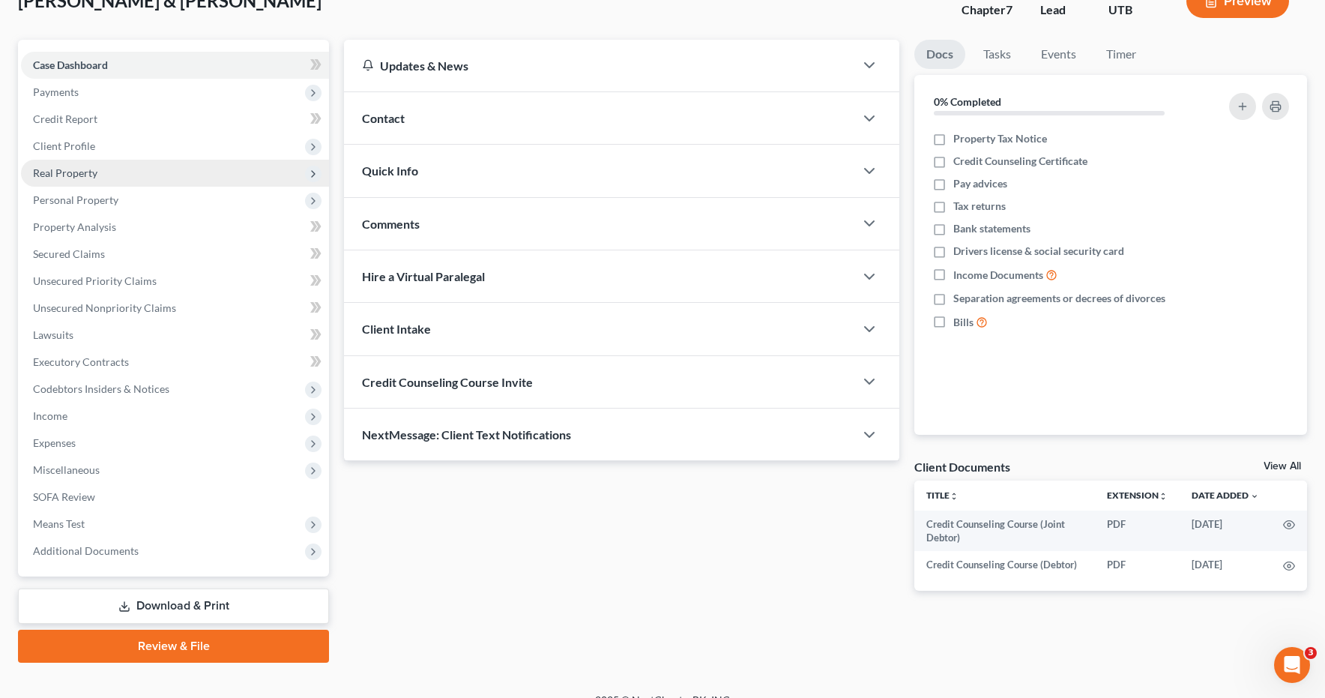
scroll to position [126, 0]
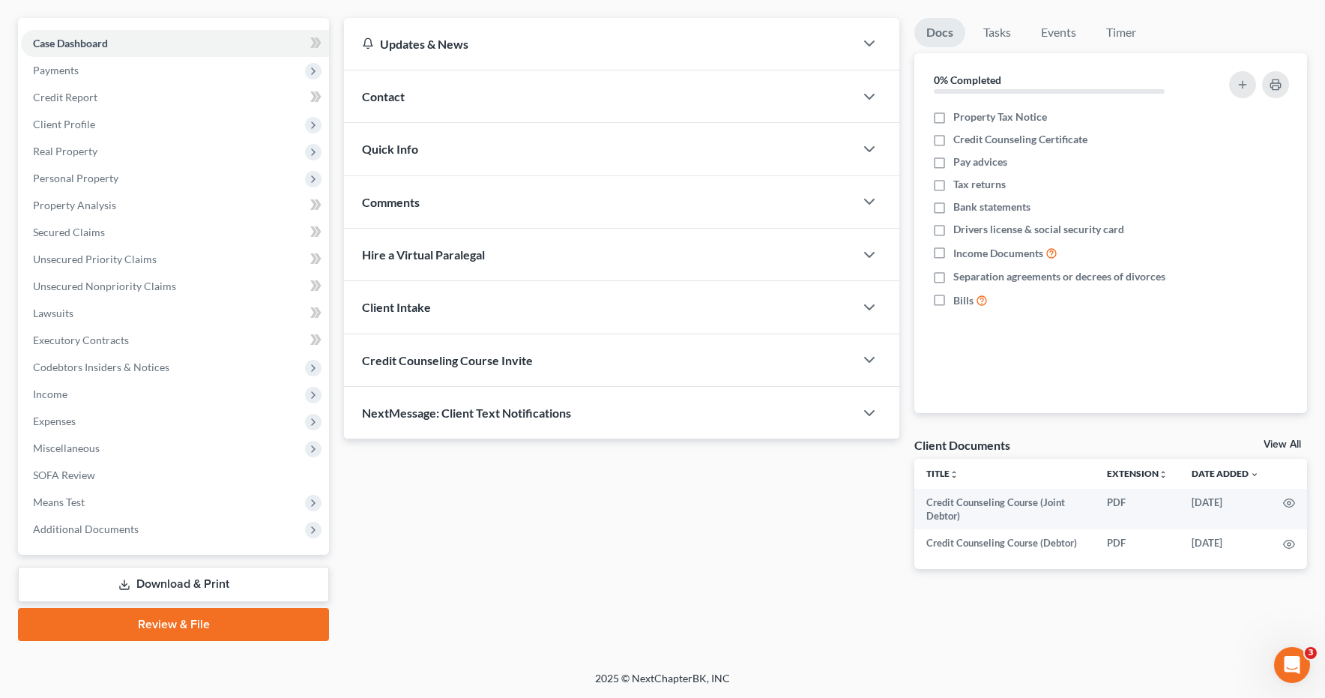
click at [176, 618] on link "Review & File" at bounding box center [173, 624] width 311 height 33
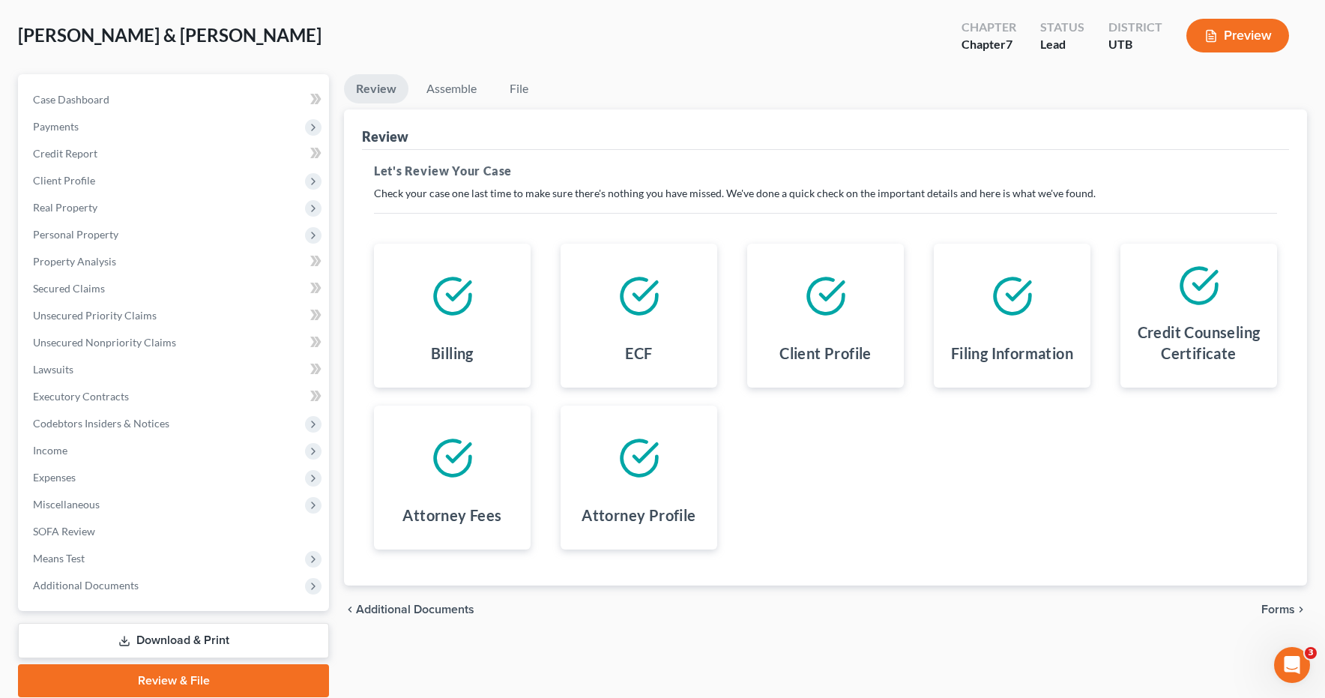
scroll to position [126, 0]
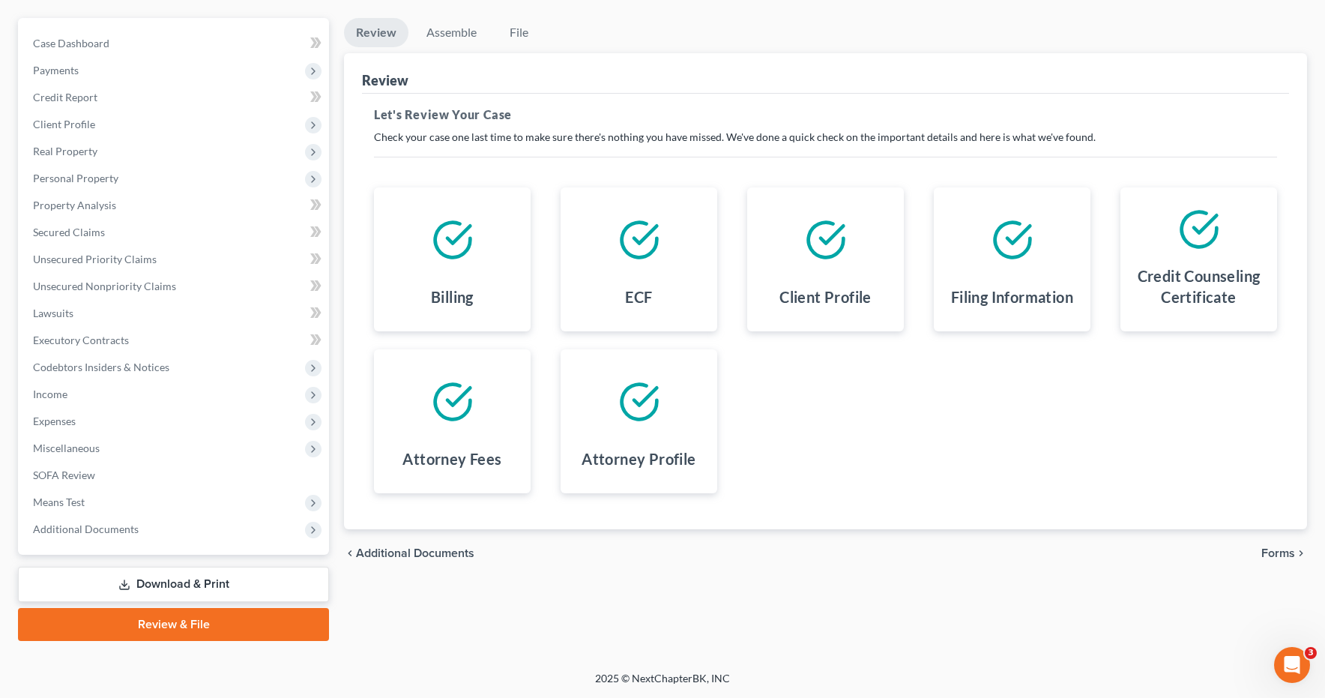
click at [1283, 554] on span "Forms" at bounding box center [1278, 553] width 34 height 12
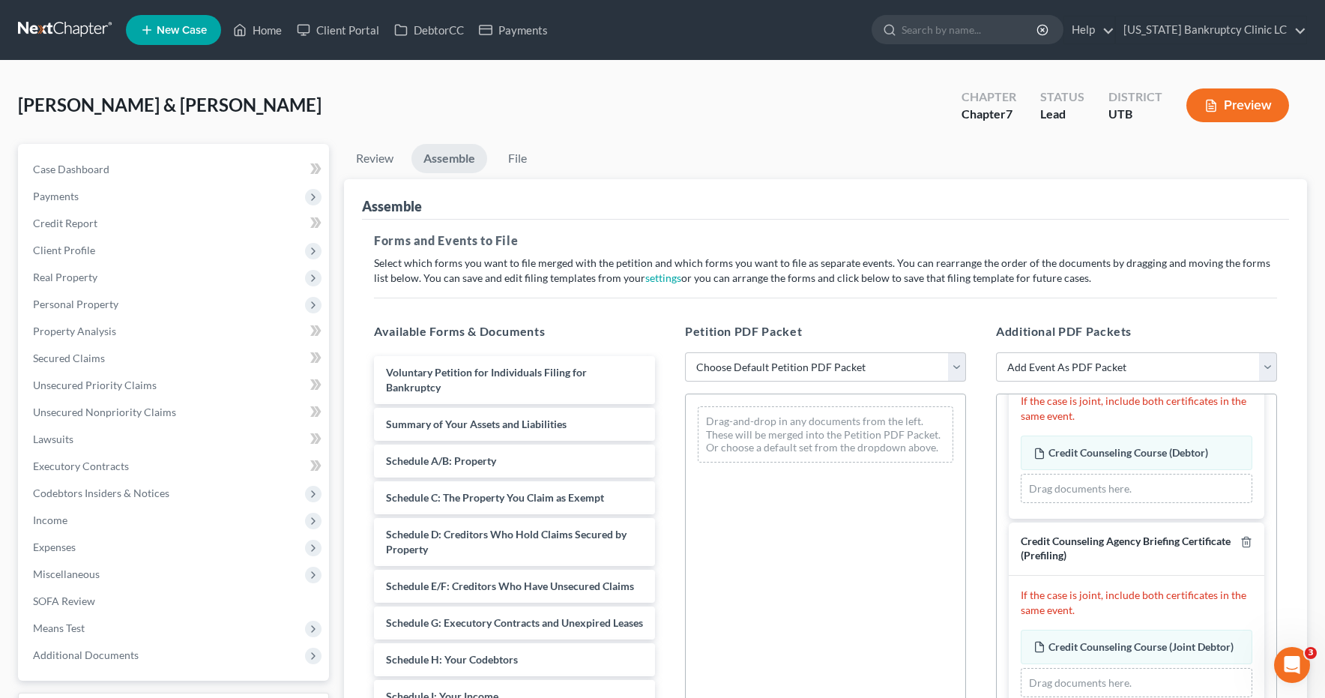
scroll to position [102, 0]
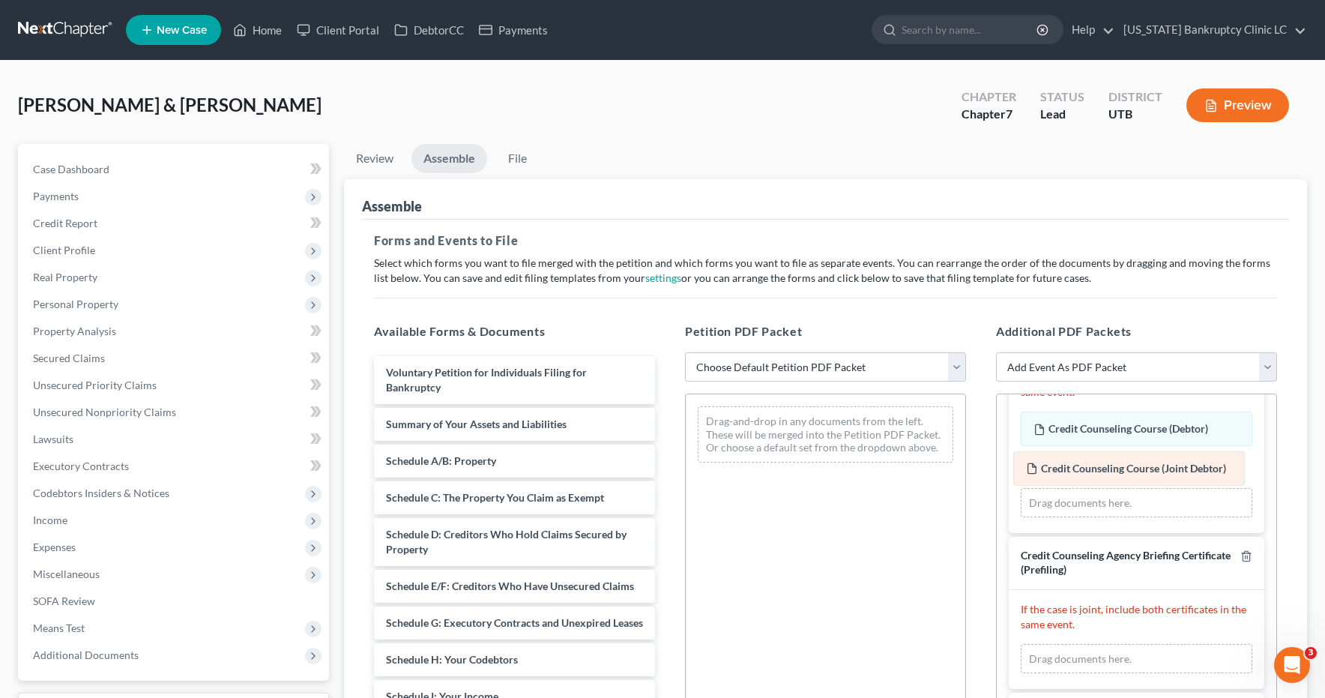
drag, startPoint x: 1089, startPoint y: 620, endPoint x: 1082, endPoint y: 465, distance: 155.3
click at [1082, 644] on div "Credit Counseling Course (Joint Debtor) Amended Credit Counseling Course (Joint…" at bounding box center [1137, 659] width 232 height 30
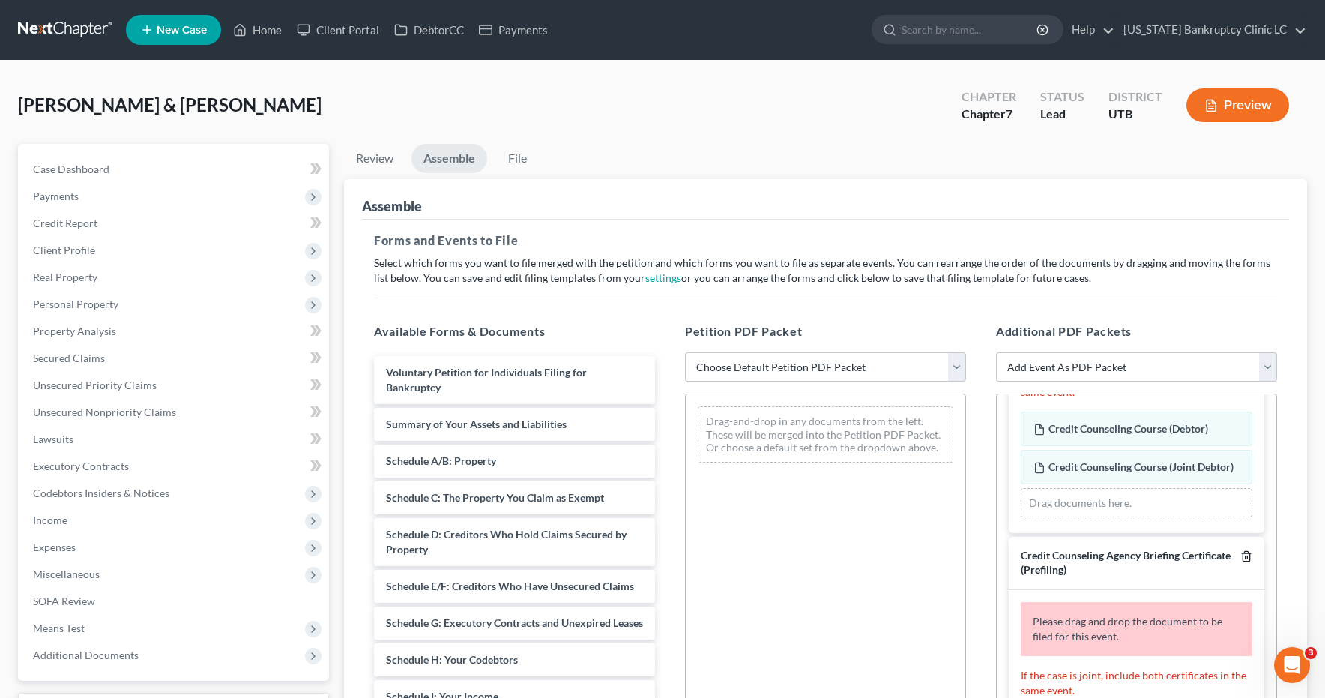
click at [1249, 556] on icon "button" at bounding box center [1245, 556] width 7 height 10
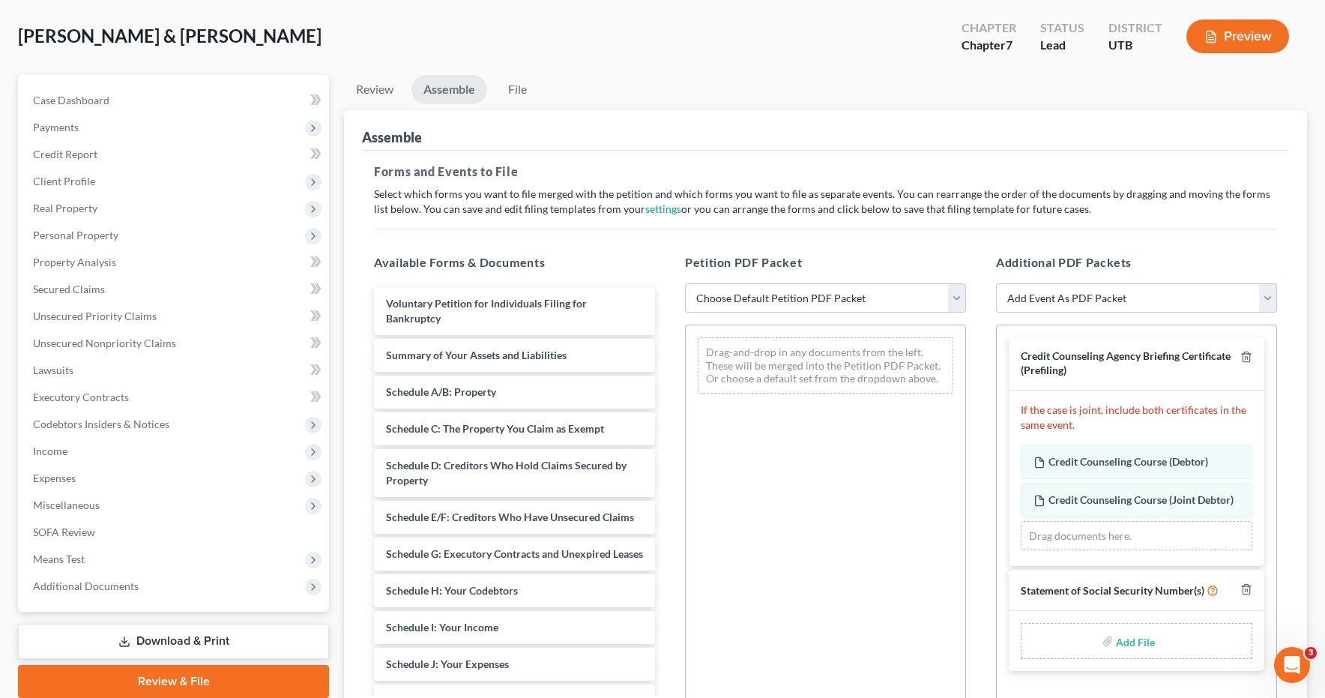
scroll to position [0, 0]
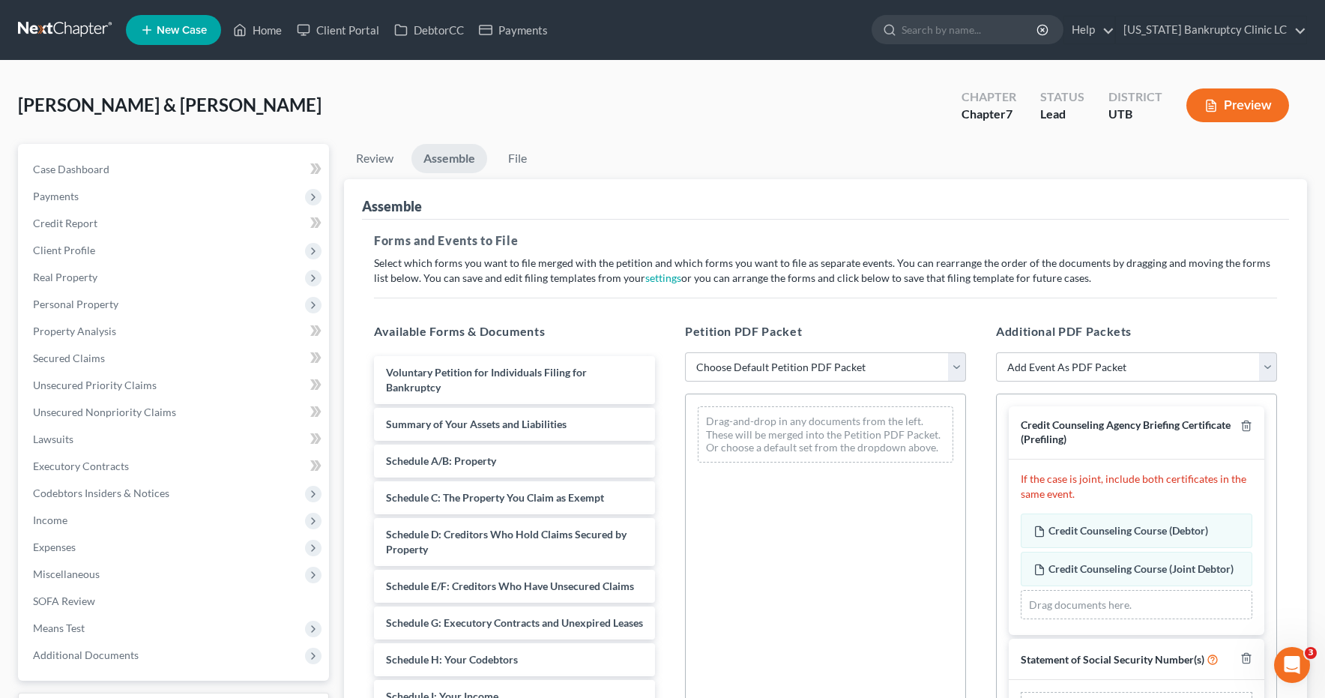
click at [1293, 659] on icon "Open Intercom Messenger" at bounding box center [1292, 665] width 25 height 25
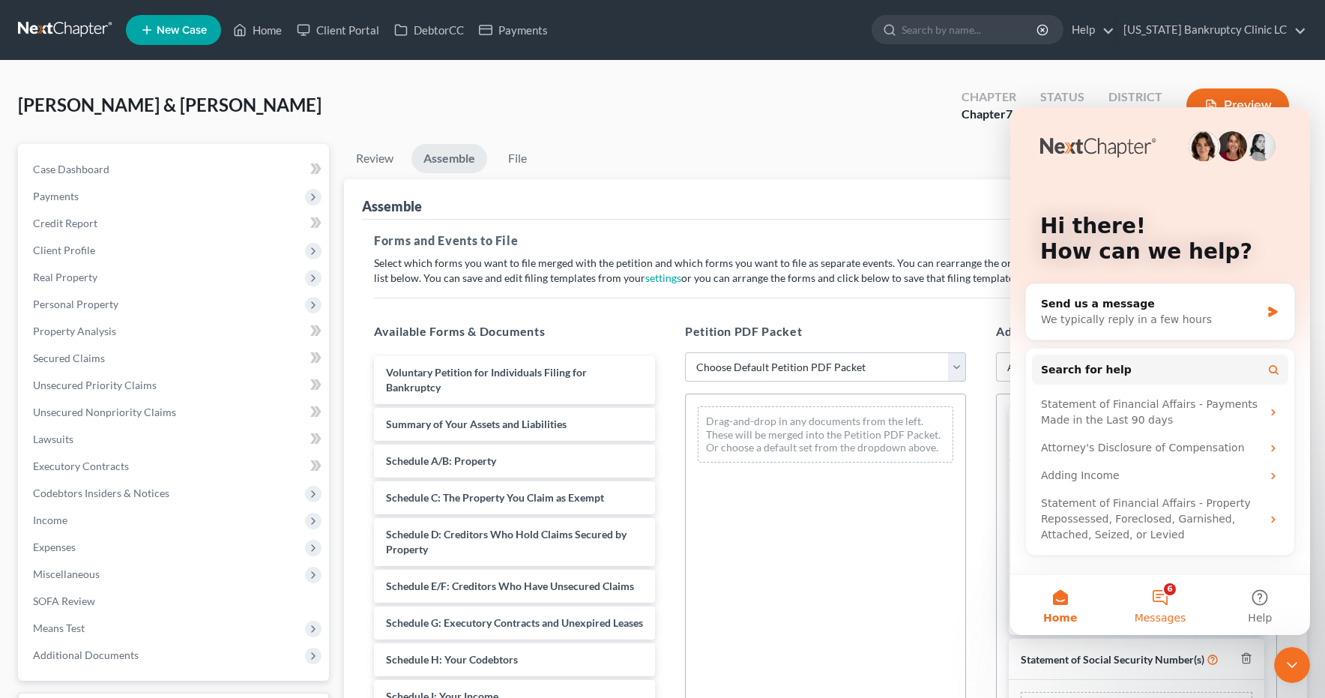
click at [1165, 590] on button "6 Messages" at bounding box center [1160, 605] width 100 height 60
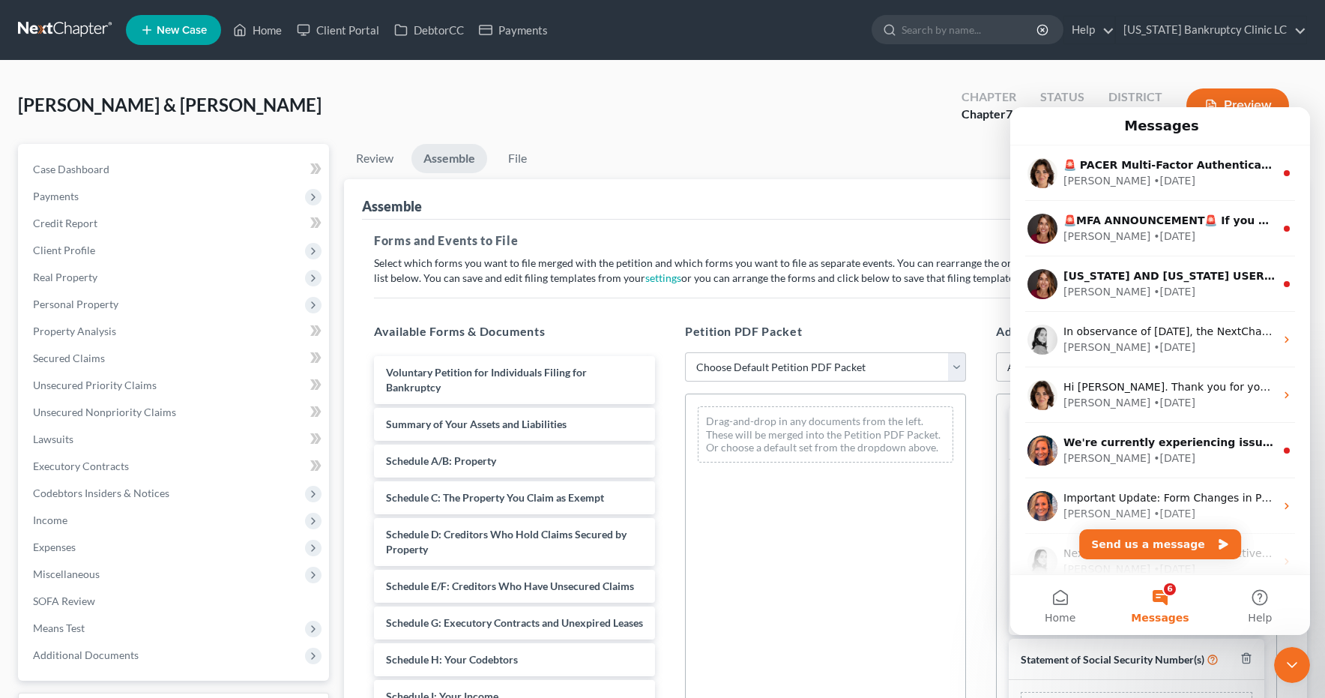
click at [1294, 666] on icon "Close Intercom Messenger" at bounding box center [1292, 665] width 18 height 18
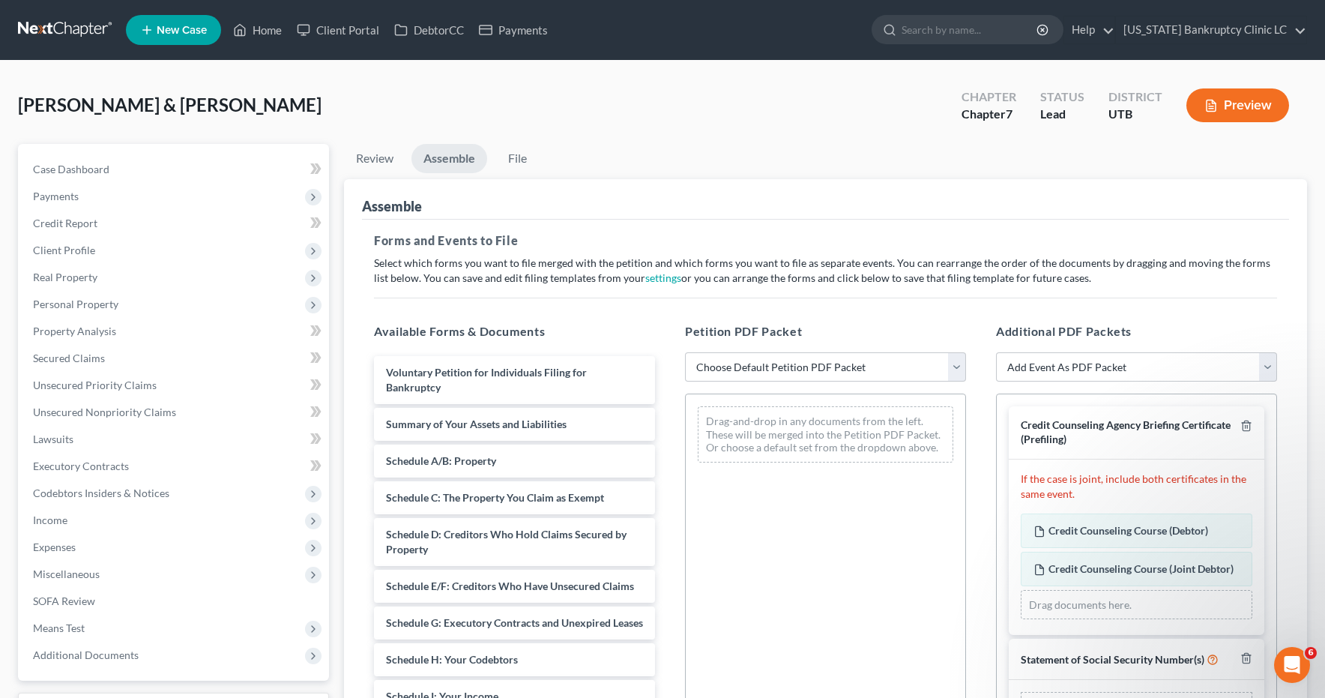
click at [55, 30] on link at bounding box center [66, 29] width 96 height 27
